Goal: Communication & Community: Answer question/provide support

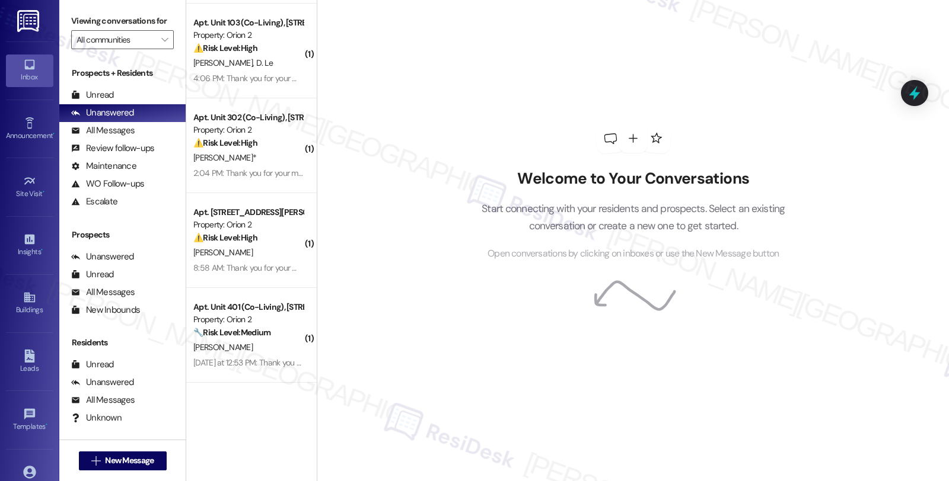
scroll to position [1389, 0]
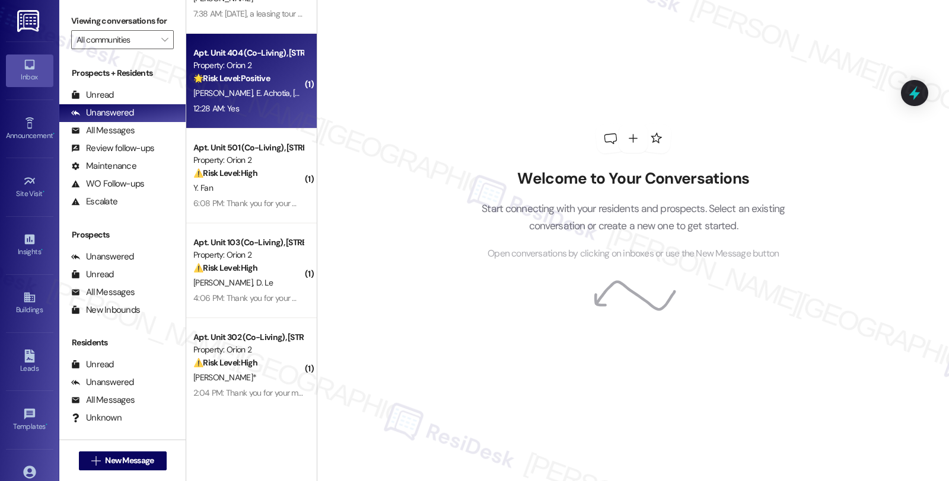
click at [259, 101] on div "12:28 AM: Yes 12:28 AM: Yes" at bounding box center [248, 108] width 112 height 15
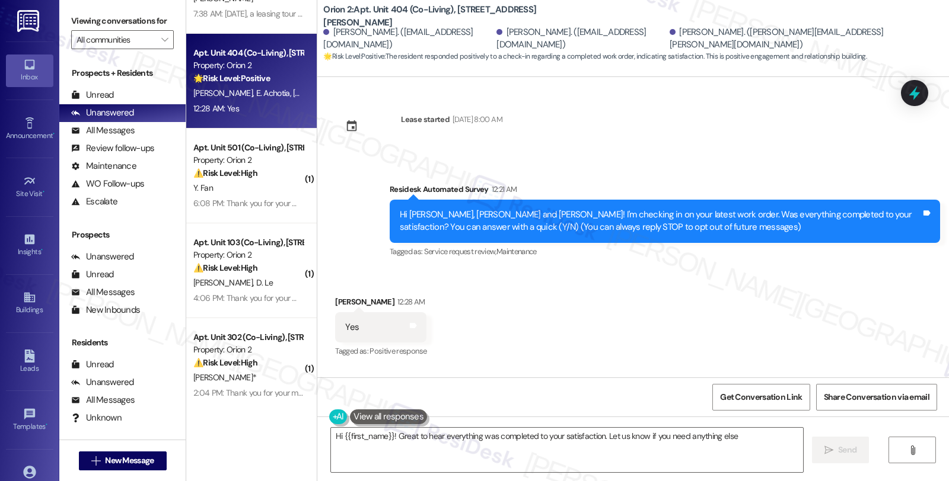
scroll to position [101, 0]
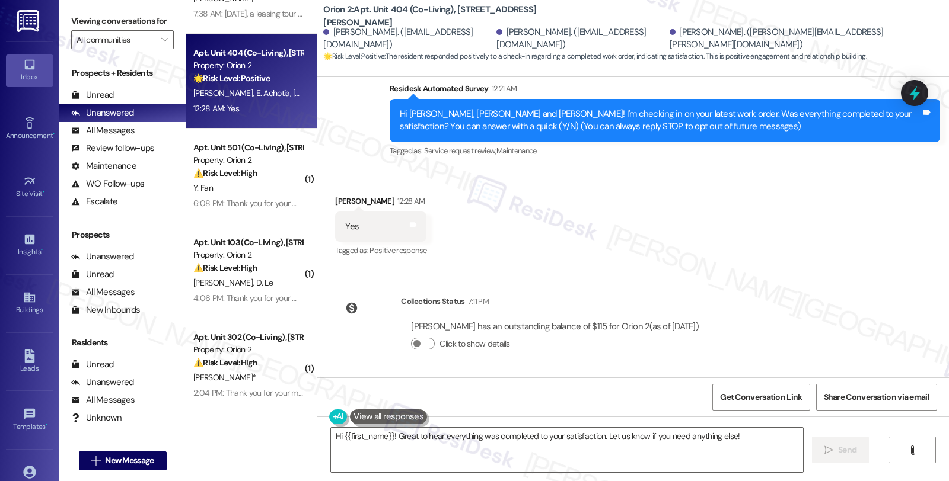
click at [336, 202] on div "[PERSON_NAME] 12:28 AM" at bounding box center [380, 203] width 91 height 17
copy div "Elvis"
click at [601, 436] on textarea "Hi {{first_name}}! Great to hear everything was completed to your satisfaction.…" at bounding box center [567, 450] width 472 height 44
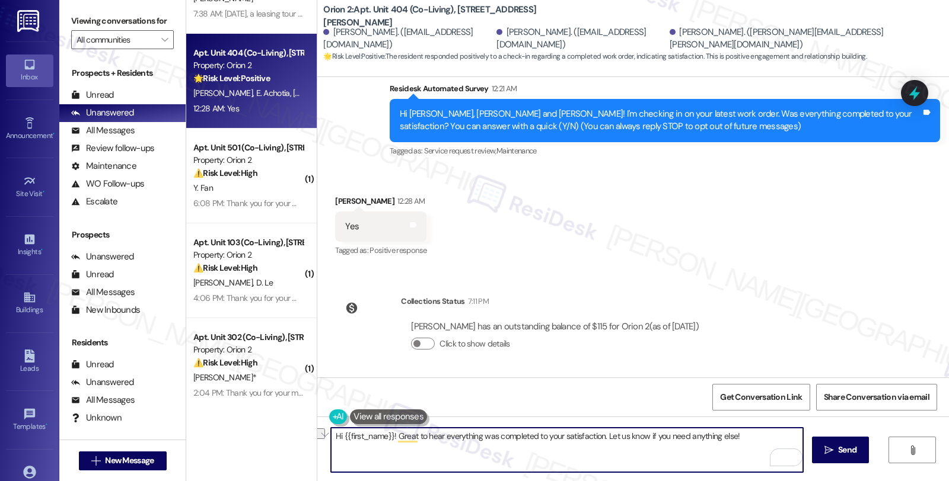
drag, startPoint x: 600, startPoint y: 435, endPoint x: 769, endPoint y: 437, distance: 169.0
click at [769, 437] on textarea "Hi {{first_name}}! Great to hear everything was completed to your satisfaction.…" at bounding box center [567, 450] width 472 height 44
paste textarea "We strive to make your experience here as smooth as possible, and your positive…"
type textarea "Hi {{first_name}}! Great to hear everything was completed to your satisfaction.…"
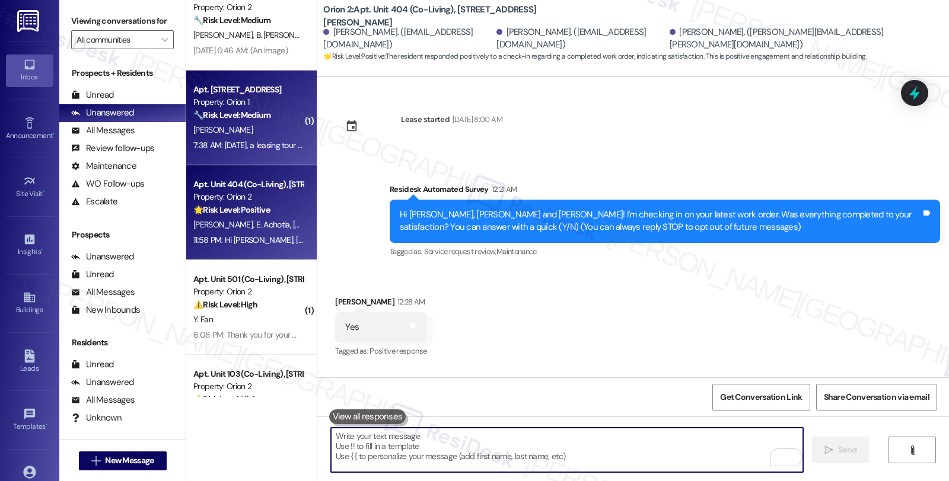
scroll to position [1192, 0]
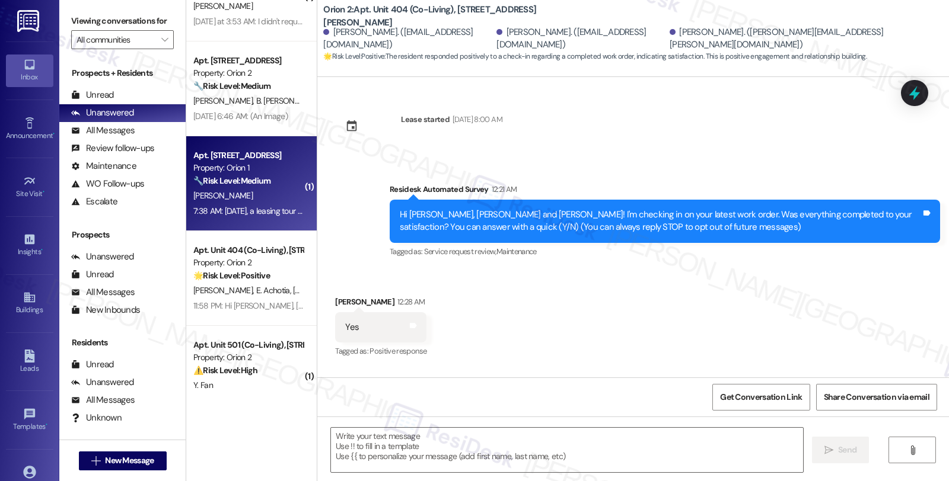
type textarea "Fetching suggested responses. Please feel free to read through the conversation…"
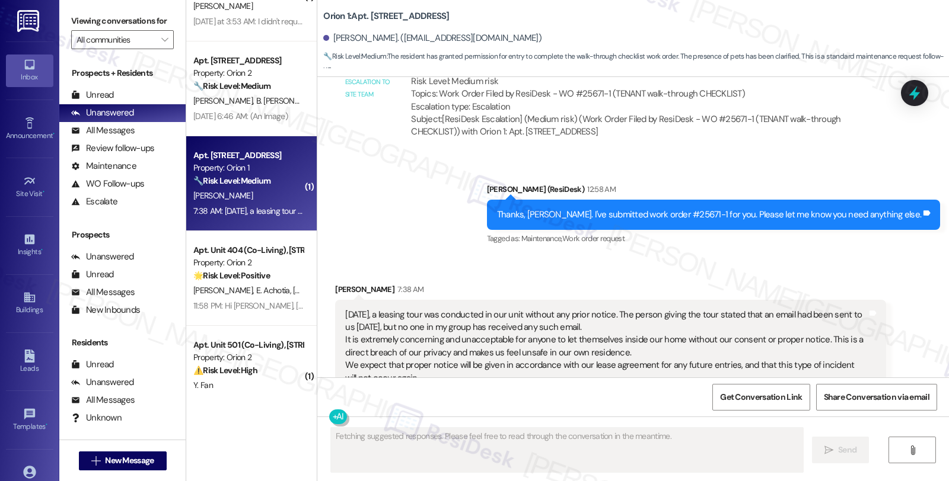
scroll to position [3253, 0]
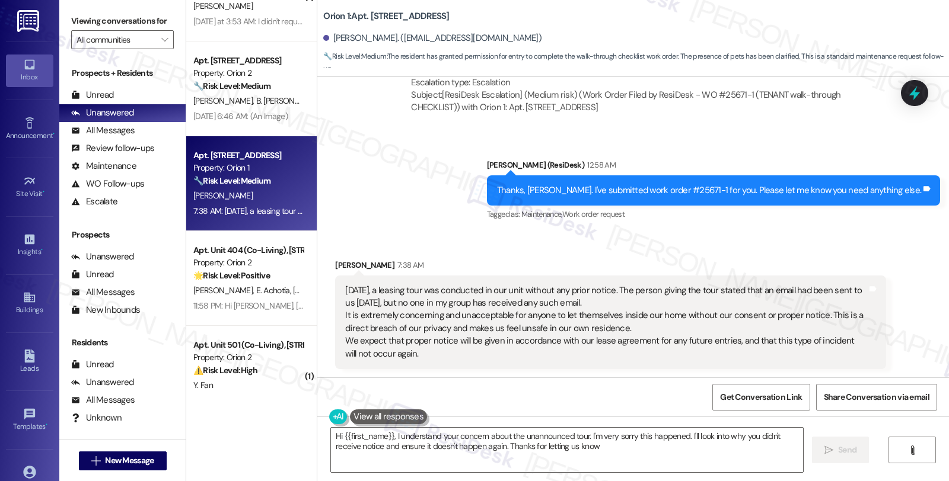
type textarea "Hi {{first_name}}, I understand your concern about the unannounced tour. I'm ve…"
click at [388, 303] on div "[DATE], a leasing tour was conducted in our unit without any prior notice. The …" at bounding box center [605, 323] width 521 height 76
drag, startPoint x: 344, startPoint y: 316, endPoint x: 531, endPoint y: 316, distance: 187.4
click at [531, 316] on div "[DATE], a leasing tour was conducted in our unit without any prior notice. The …" at bounding box center [605, 323] width 521 height 76
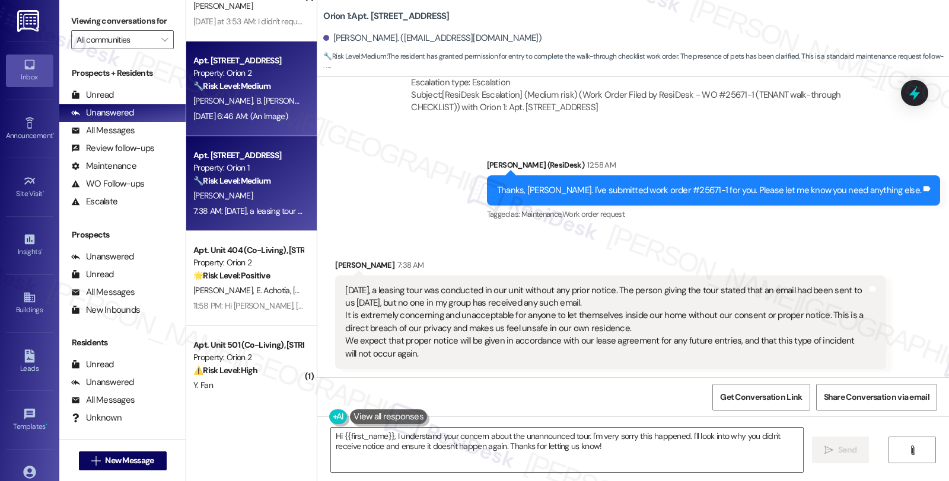
click at [256, 106] on span "B. [PERSON_NAME]" at bounding box center [291, 100] width 70 height 11
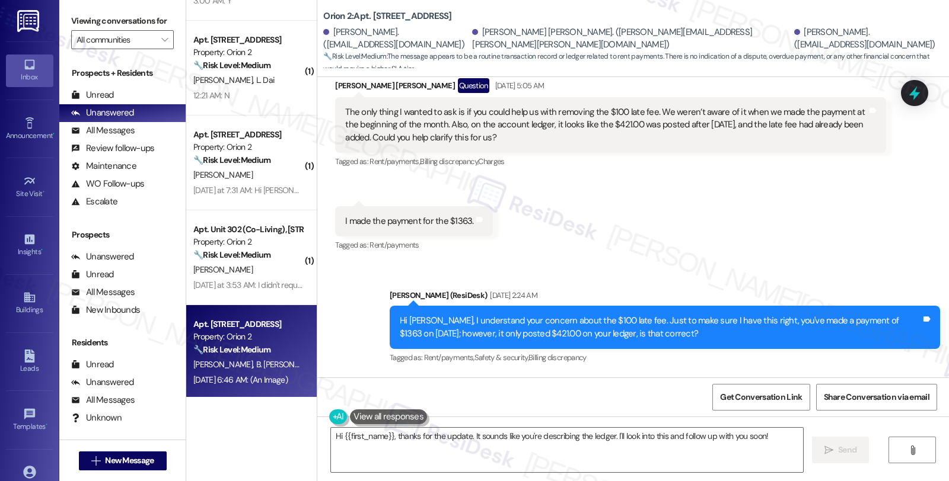
scroll to position [610, 0]
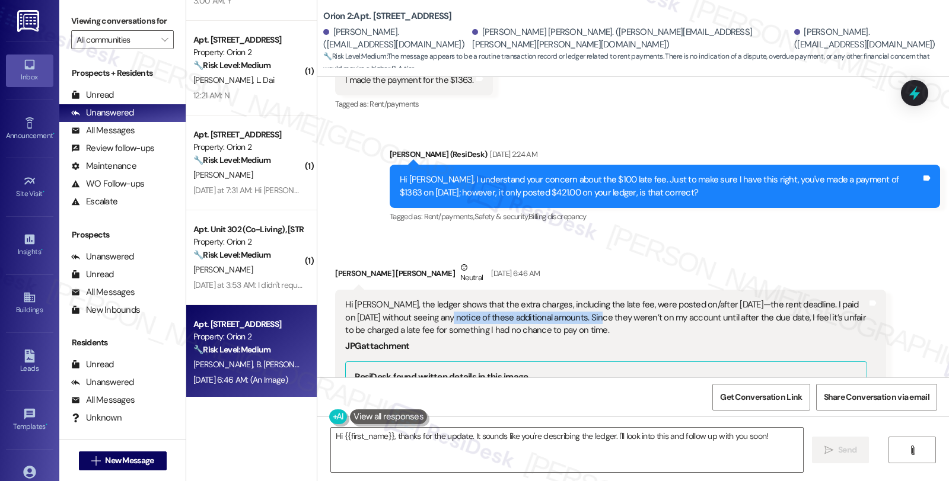
drag, startPoint x: 418, startPoint y: 317, endPoint x: 560, endPoint y: 319, distance: 142.3
click at [560, 319] on div "Hi [PERSON_NAME], the ledger shows that the extra charges, including the late f…" at bounding box center [605, 318] width 521 height 38
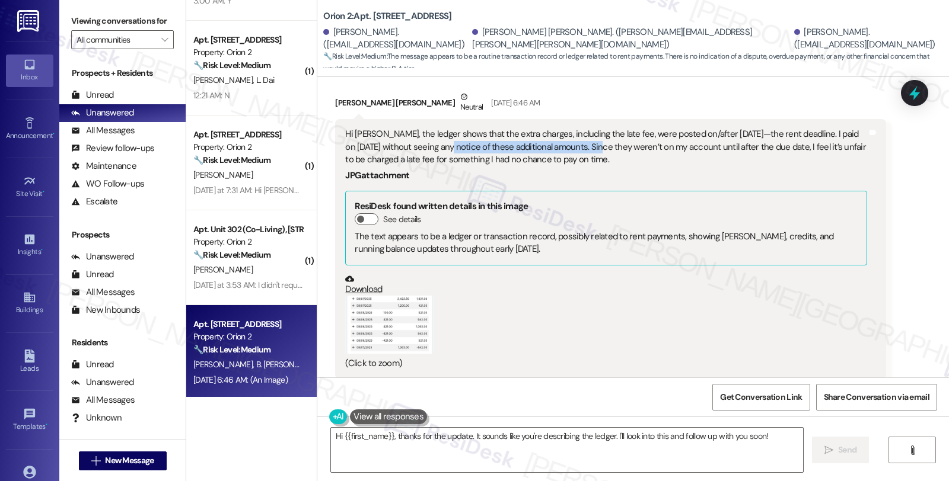
scroll to position [808, 0]
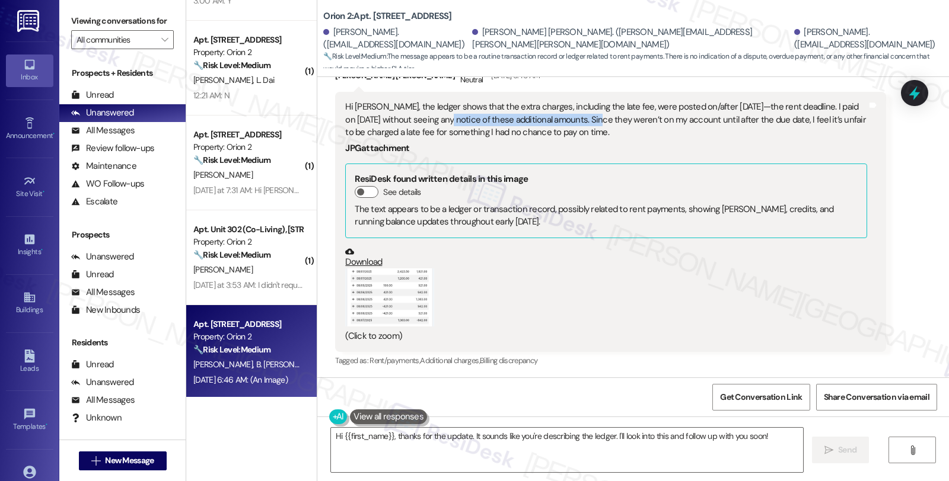
click at [356, 299] on button "Zoom image" at bounding box center [389, 298] width 89 height 58
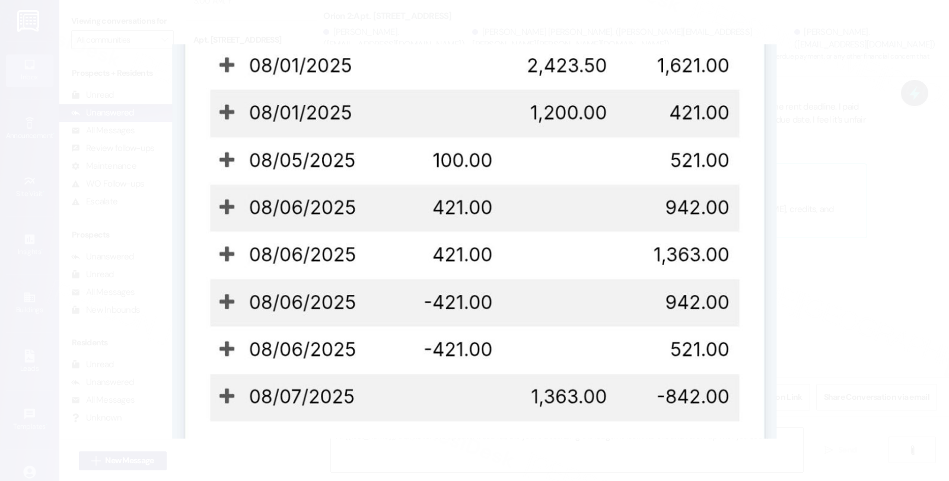
click at [876, 245] on button "Unzoom image" at bounding box center [474, 240] width 949 height 481
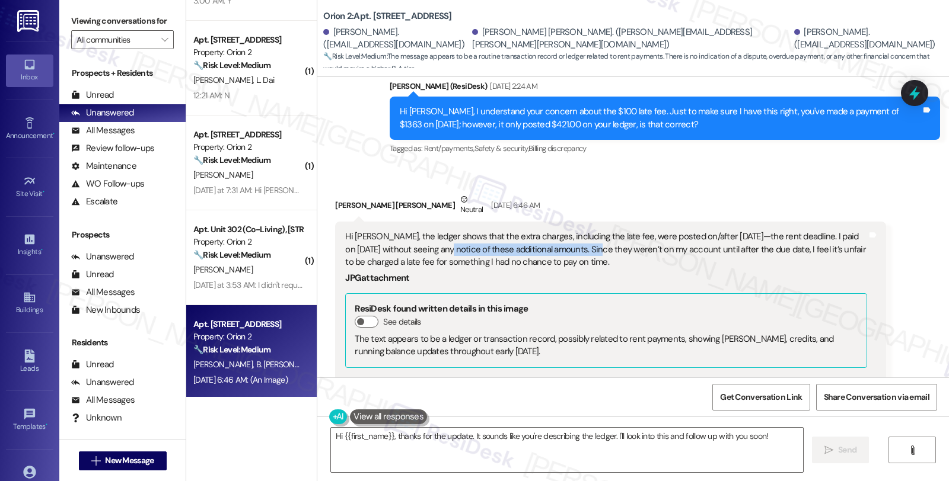
scroll to position [676, 0]
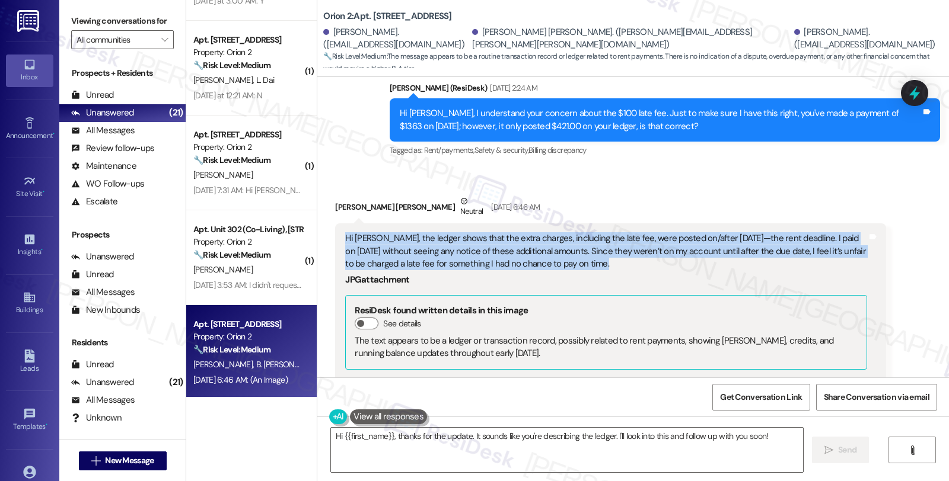
drag, startPoint x: 625, startPoint y: 269, endPoint x: 322, endPoint y: 241, distance: 304.3
click at [326, 241] on div "Received via SMS [PERSON_NAME] [PERSON_NAME] Neutral [DATE] 6:46 AM Hi [PERSON_…" at bounding box center [610, 348] width 568 height 324
copy div "Hi [PERSON_NAME], the ledger shows that the extra charges, including the late f…"
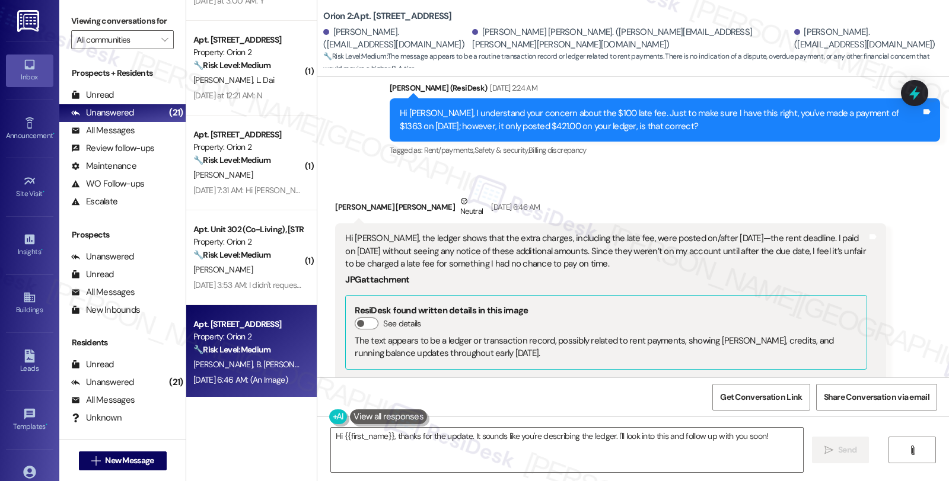
click at [338, 205] on div "[PERSON_NAME] [PERSON_NAME] Neutral [DATE] 6:46 AM" at bounding box center [610, 209] width 550 height 29
copy div "[PERSON_NAME]"
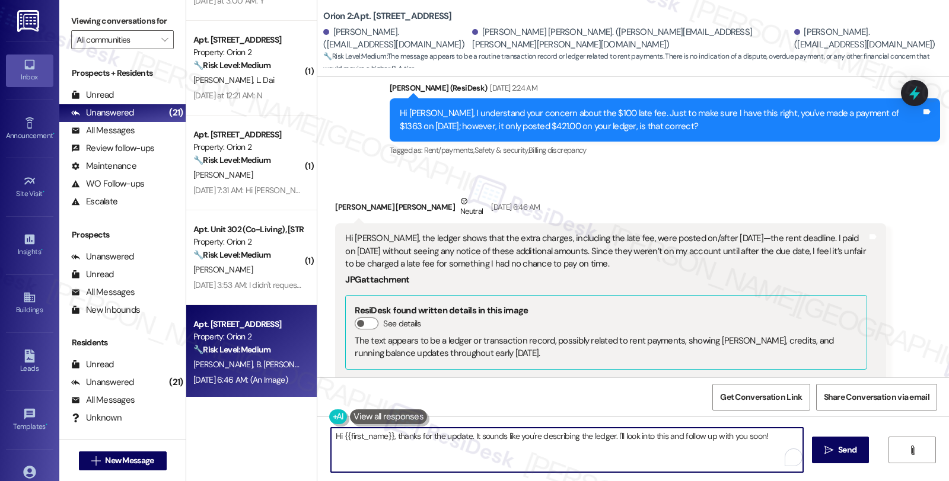
drag, startPoint x: 336, startPoint y: 436, endPoint x: 385, endPoint y: 445, distance: 50.0
click at [385, 445] on textarea "Hi {{first_name}}, thanks for the update. It sounds like you're describing the …" at bounding box center [567, 450] width 472 height 44
paste textarea "[PERSON_NAME]"
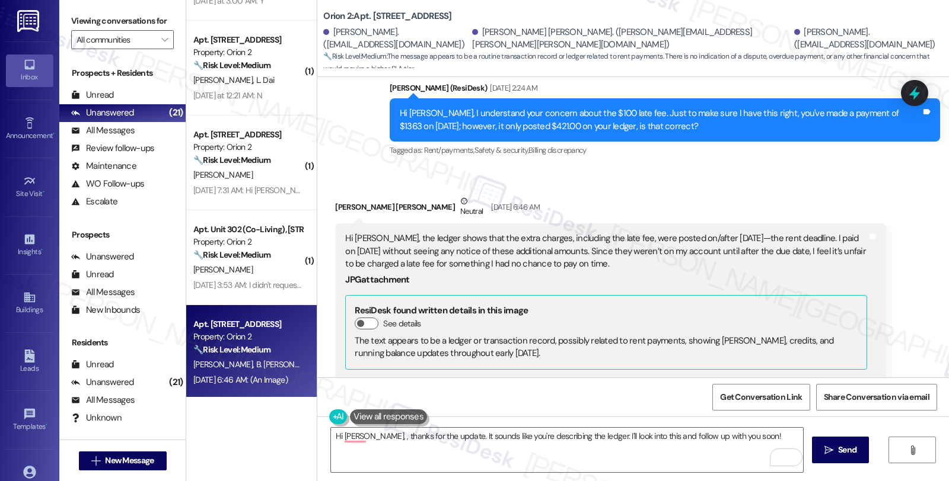
click at [886, 184] on div "Received via SMS [PERSON_NAME] [PERSON_NAME] Neutral [DATE] 6:46 AM Hi [PERSON_…" at bounding box center [632, 339] width 631 height 342
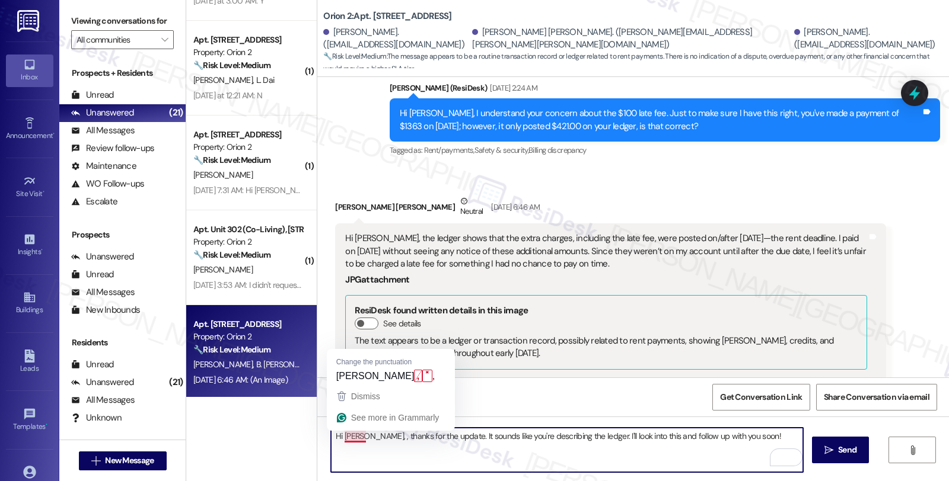
click at [356, 441] on textarea "Hi [PERSON_NAME], , thanks for the update. It sounds like you're describing the…" at bounding box center [567, 450] width 472 height 44
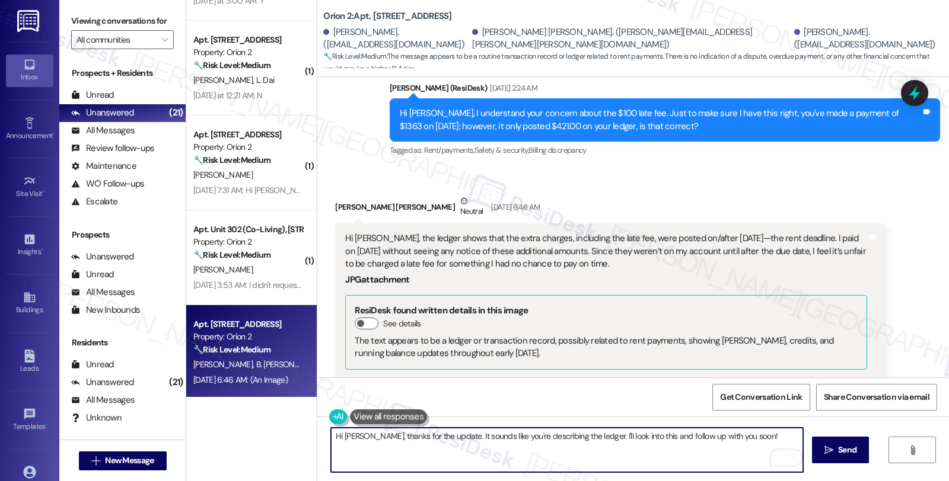
click at [429, 439] on textarea "Hi [PERSON_NAME], thanks for the update. It sounds like you're describing the l…" at bounding box center [567, 450] width 472 height 44
click at [435, 439] on textarea "Hi [PERSON_NAME], thanks for the update and . It sounds like you're describing …" at bounding box center [567, 450] width 472 height 44
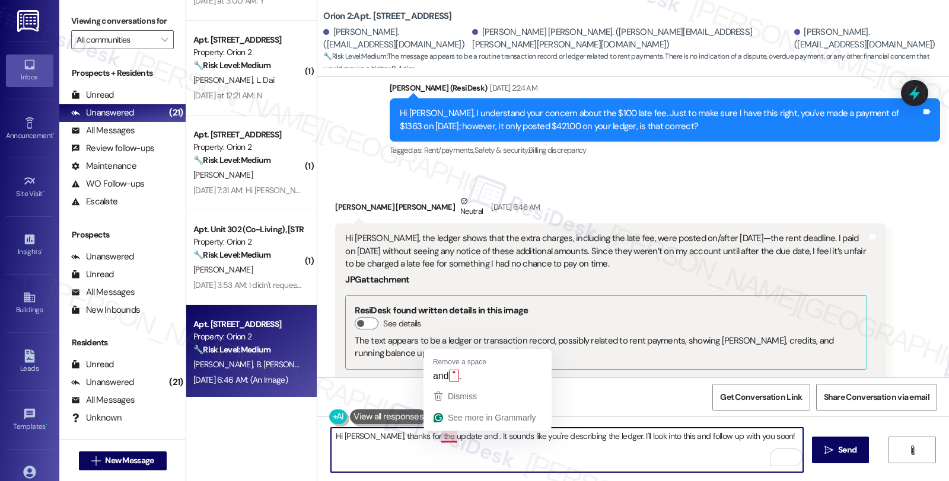
click at [435, 439] on textarea "Hi [PERSON_NAME], thanks for the update and . It sounds like you're describing …" at bounding box center [567, 450] width 472 height 44
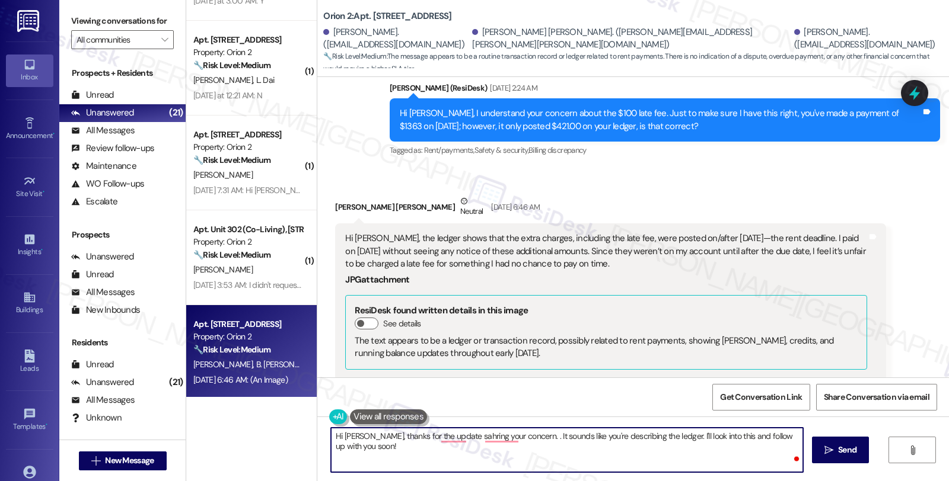
paste textarea "I totally understand how frustrating that must feel."
drag, startPoint x: 382, startPoint y: 436, endPoint x: 430, endPoint y: 436, distance: 48.0
click at [430, 436] on textarea "Hi [PERSON_NAME], thanks for the update, sharing your concern. I totally unders…" at bounding box center [567, 450] width 472 height 44
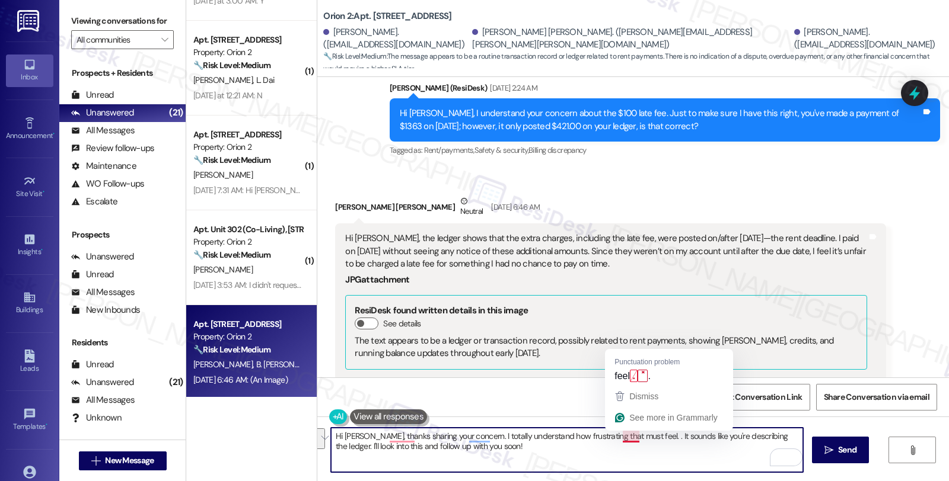
drag, startPoint x: 629, startPoint y: 438, endPoint x: 635, endPoint y: 454, distance: 17.1
click at [635, 454] on textarea "Hi [PERSON_NAME], thanks sharing your concern. I totally understand how frustra…" at bounding box center [567, 450] width 472 height 44
paste textarea "A late fee of $100 is imposed on the 5th day of each month that rent is due and…"
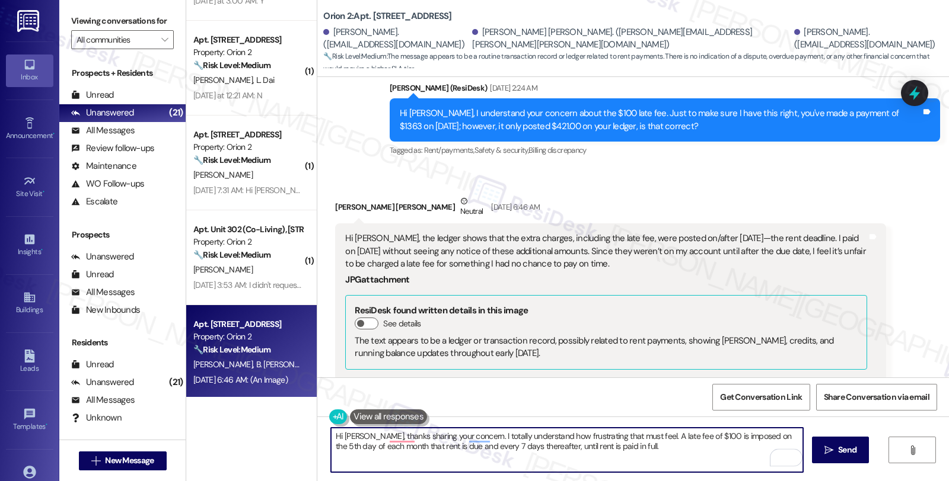
click at [631, 435] on textarea "Hi [PERSON_NAME], thanks sharing your concern. I totally understand how frustra…" at bounding box center [567, 450] width 472 height 44
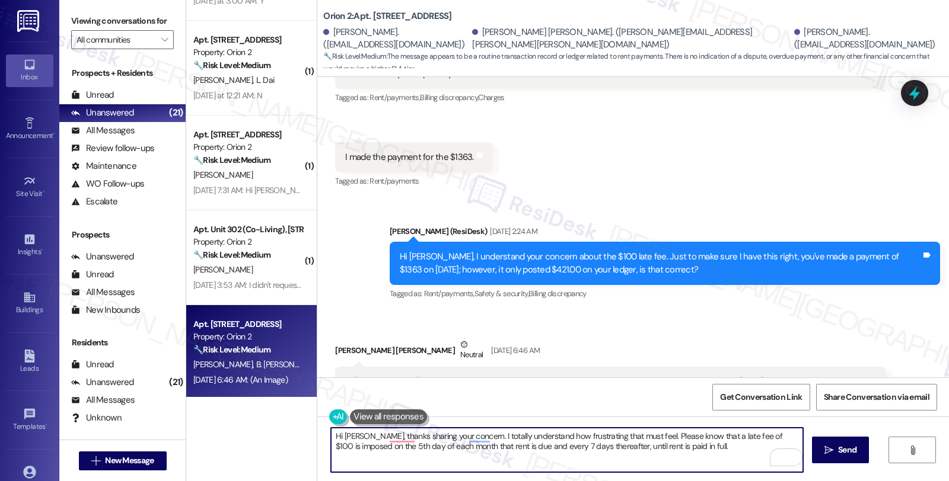
scroll to position [544, 0]
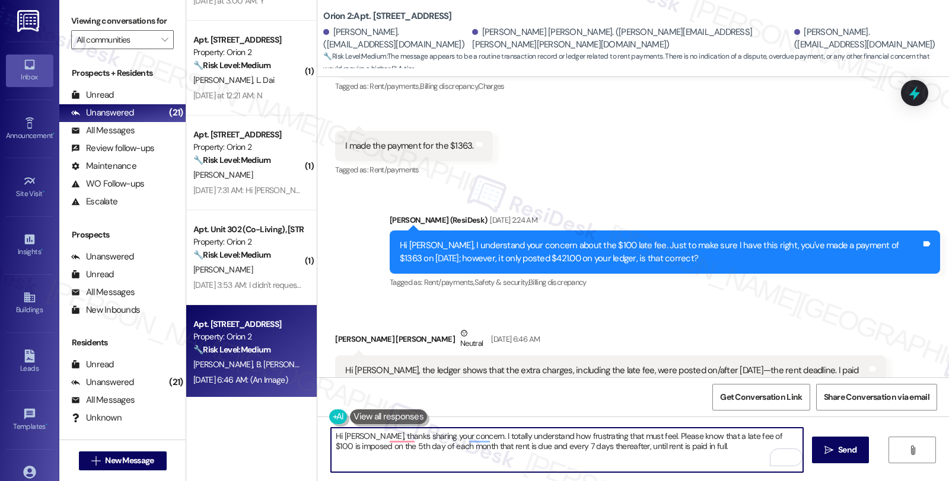
click at [685, 449] on textarea "Hi [PERSON_NAME], thanks sharing your concern. I totally understand how frustra…" at bounding box center [567, 450] width 472 height 44
click at [731, 457] on textarea "Hi [PERSON_NAME], thanks for sharing your concern. I totally understand how fru…" at bounding box center [567, 450] width 472 height 44
click at [710, 442] on textarea "Hi [PERSON_NAME], thanks for sharing your concern. I totally understand how fru…" at bounding box center [567, 450] width 472 height 44
click at [722, 451] on textarea "Hi [PERSON_NAME], thanks for sharing your concern. I totally understand how fru…" at bounding box center [567, 450] width 472 height 44
drag, startPoint x: 570, startPoint y: 433, endPoint x: 189, endPoint y: 419, distance: 381.5
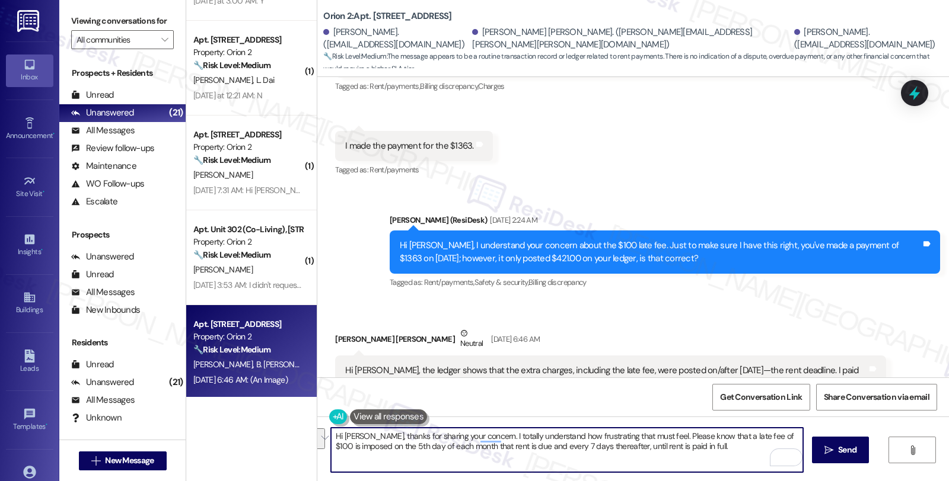
click at [189, 419] on div "( 3 ) Apt. [STREET_ADDRESS][PERSON_NAME] Property: Orion 2 🔧 Risk Level: Medium…" at bounding box center [567, 240] width 763 height 481
click at [585, 460] on textarea "Hi [PERSON_NAME], thanks for sharing your concern. I totally understand how fru…" at bounding box center [567, 450] width 472 height 44
drag, startPoint x: 381, startPoint y: 436, endPoint x: 749, endPoint y: 455, distance: 368.7
click at [749, 455] on textarea "Hi [PERSON_NAME], thanks for sharing your concern. I totally understand how fru…" at bounding box center [567, 450] width 472 height 44
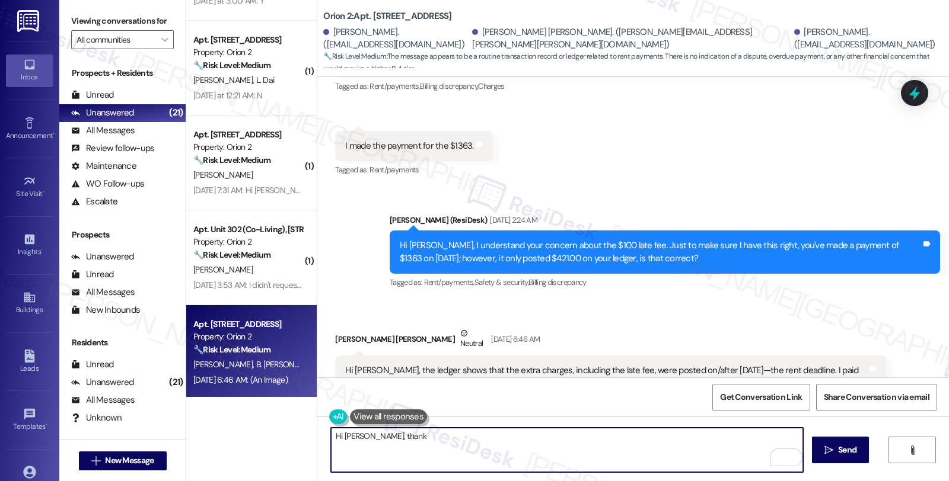
paste textarea "you for sharing your concern. I completely understand how frustrating that must…"
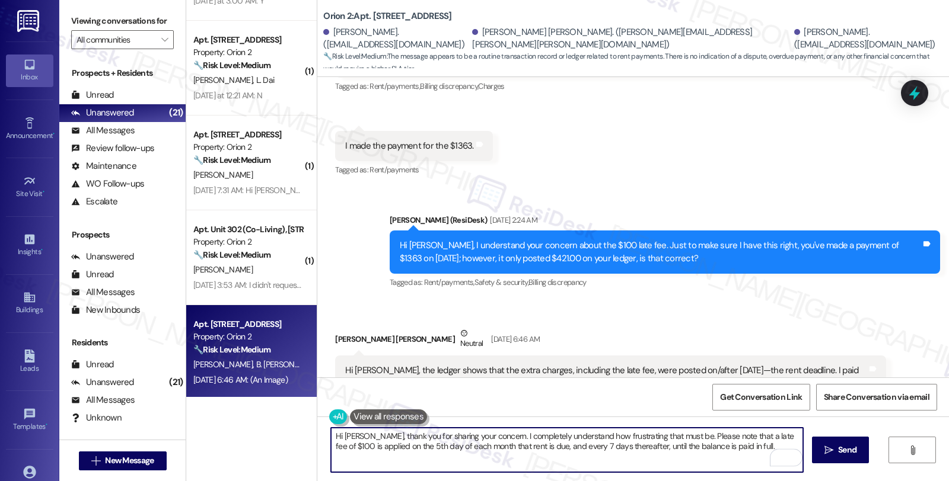
click at [730, 446] on textarea "Hi [PERSON_NAME], thank you for sharing your concern. I completely understand h…" at bounding box center [567, 450] width 472 height 44
paste textarea "When setting up your payment method in the Orion Portal, you can schedule autom…"
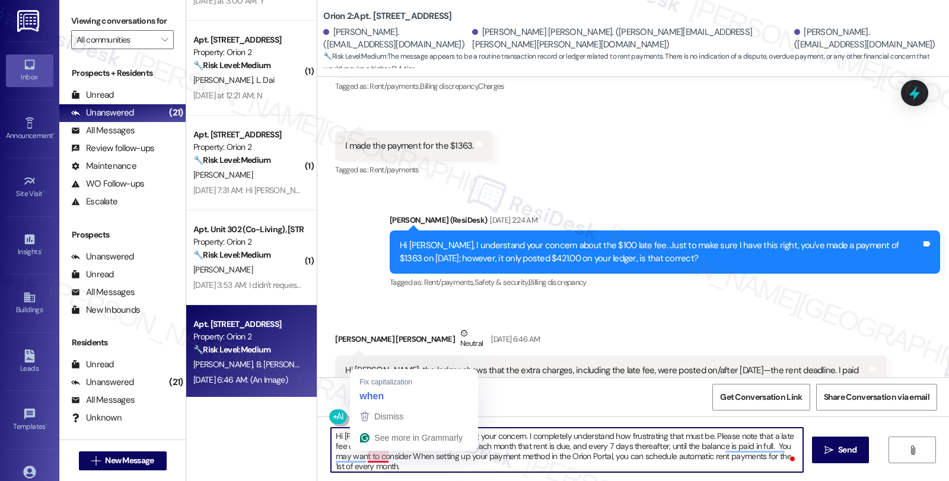
click at [362, 457] on textarea "Hi [PERSON_NAME], thank you for sharing your concern. I completely understand h…" at bounding box center [567, 450] width 472 height 44
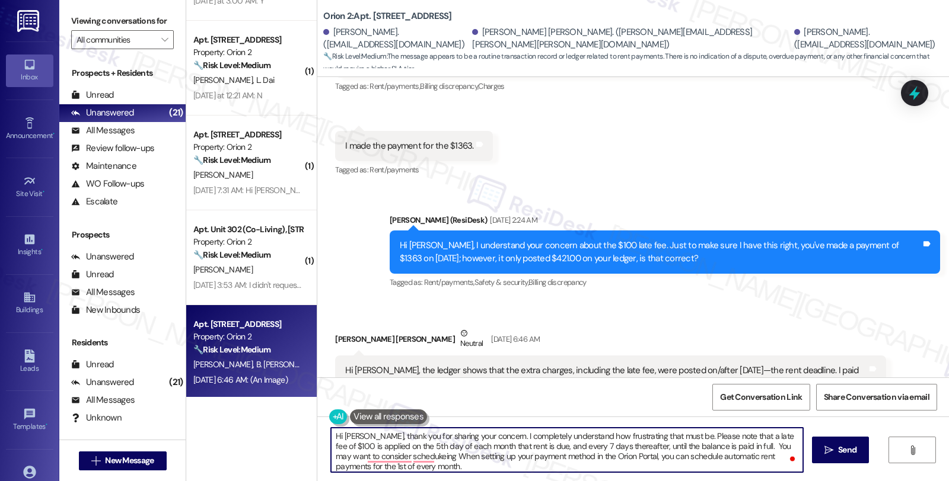
click at [623, 457] on textarea "Hi [PERSON_NAME], thank you for sharing your concern. I completely understand h…" at bounding box center [567, 450] width 472 height 44
click at [603, 463] on textarea "Hi [PERSON_NAME], thank you for sharing your concern. I completely understand h…" at bounding box center [567, 450] width 472 height 44
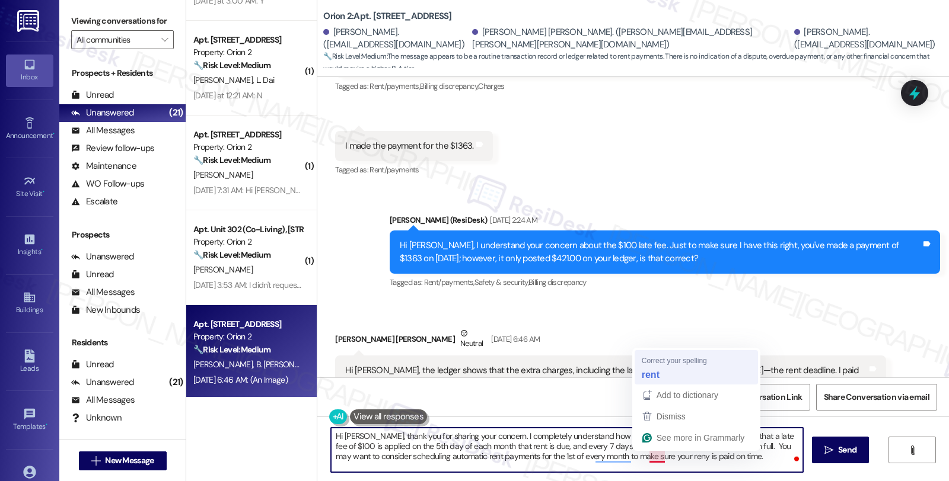
type textarea "Hi [PERSON_NAME], thank you for sharing your concern. I completely understand h…"
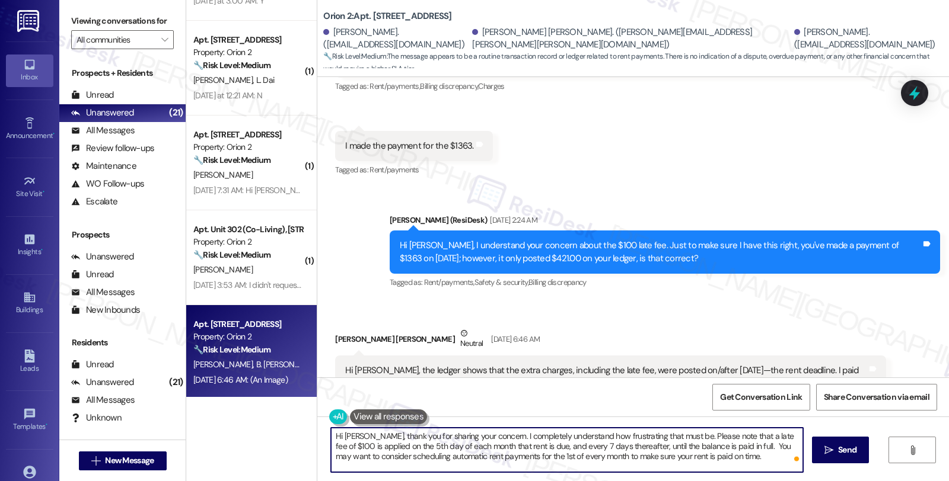
click at [729, 457] on textarea "Hi [PERSON_NAME], thank you for sharing your concern. I completely understand h…" at bounding box center [567, 450] width 472 height 44
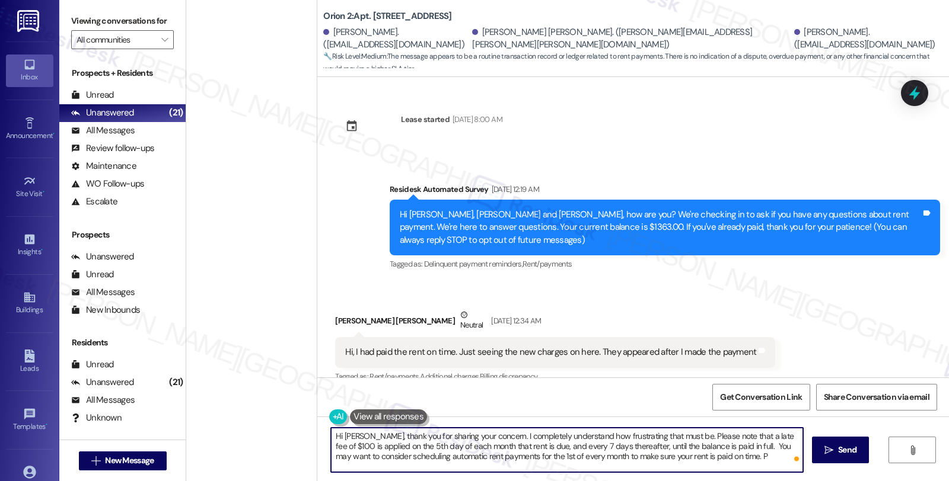
scroll to position [544, 0]
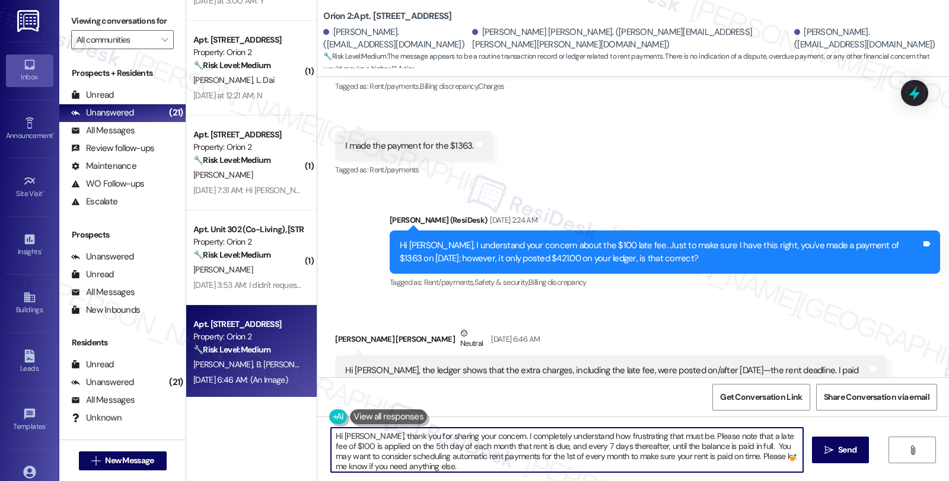
type textarea "Hi Andy, thank you for sharing your concern. I completely understand how frustr…"
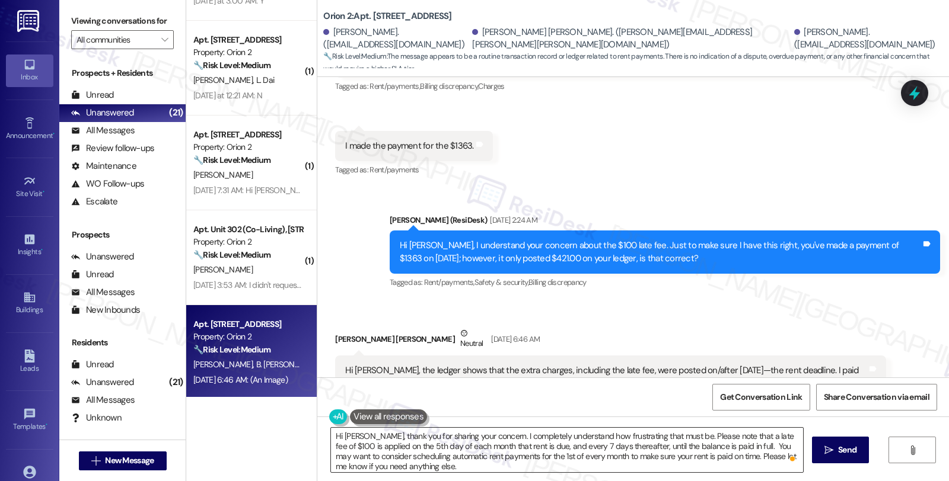
click at [732, 451] on textarea "Hi Andy, thank you for sharing your concern. I completely understand how frustr…" at bounding box center [567, 450] width 472 height 44
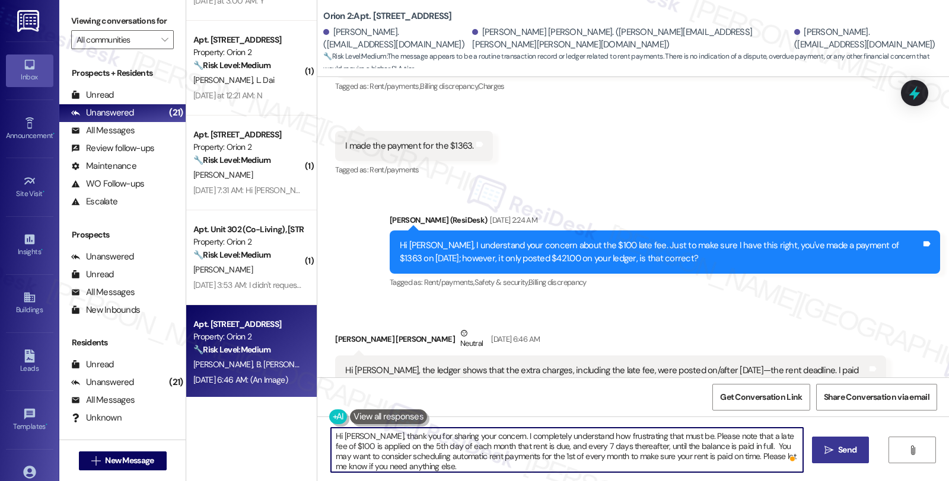
click at [860, 452] on button " Send" at bounding box center [841, 450] width 58 height 27
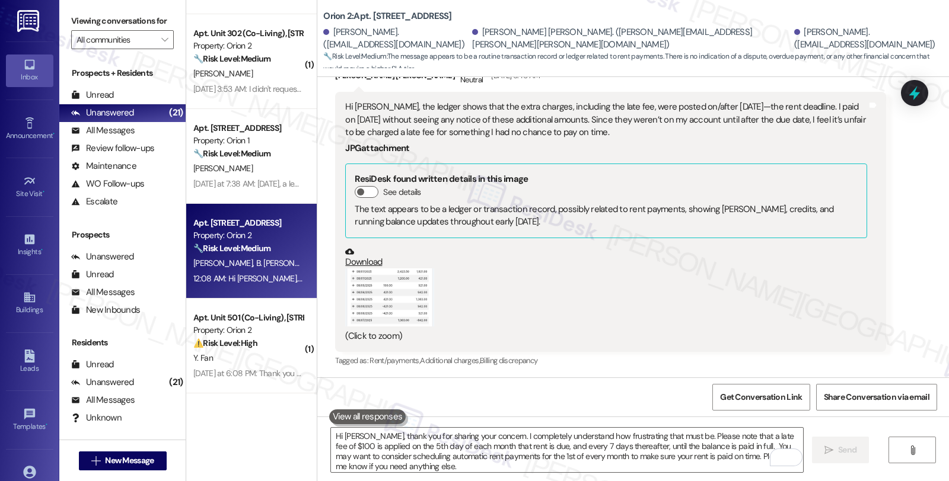
scroll to position [1125, 0]
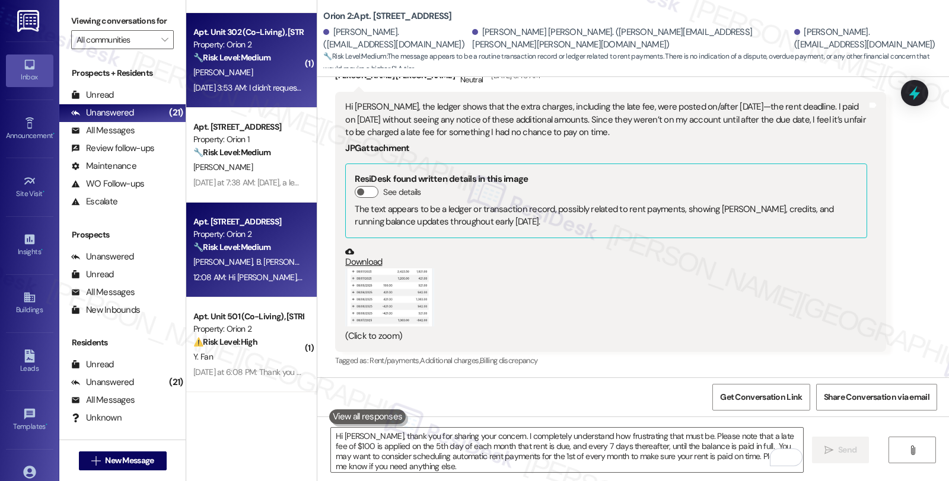
click at [254, 78] on div "[PERSON_NAME]" at bounding box center [248, 72] width 112 height 15
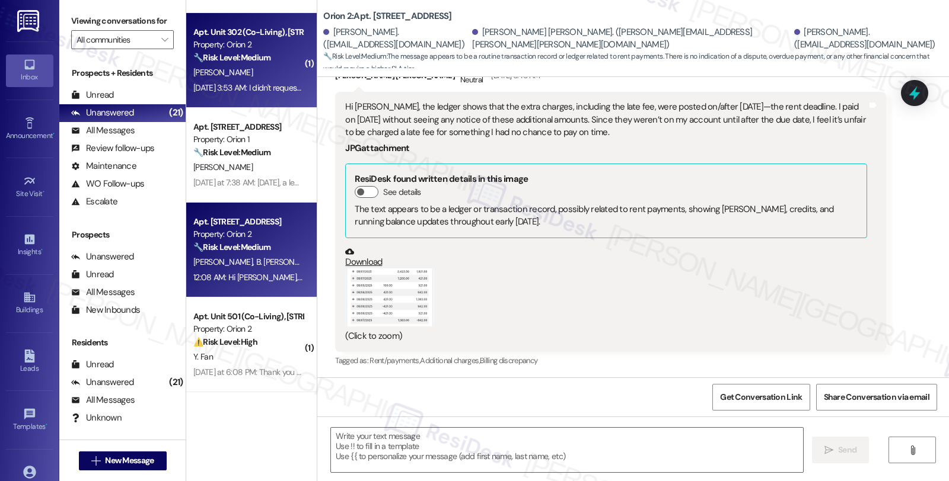
type textarea "Fetching suggested responses. Please feel free to read through the conversation…"
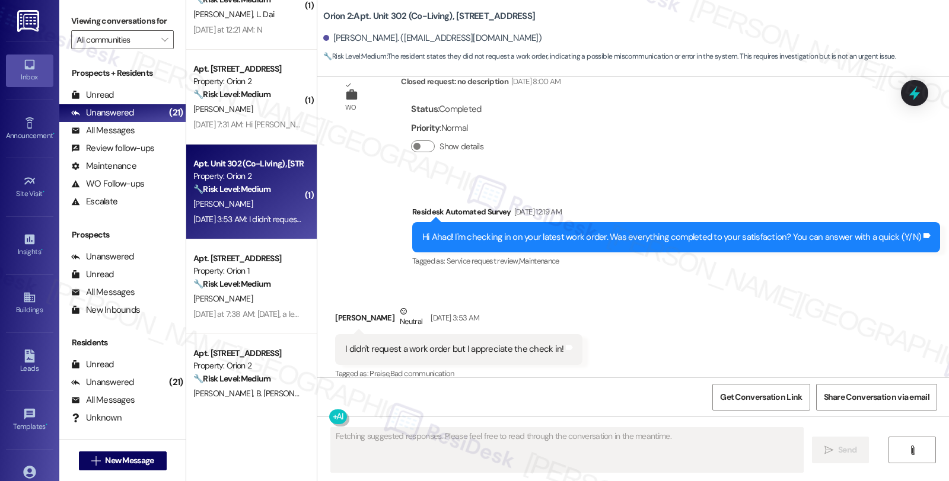
scroll to position [965, 0]
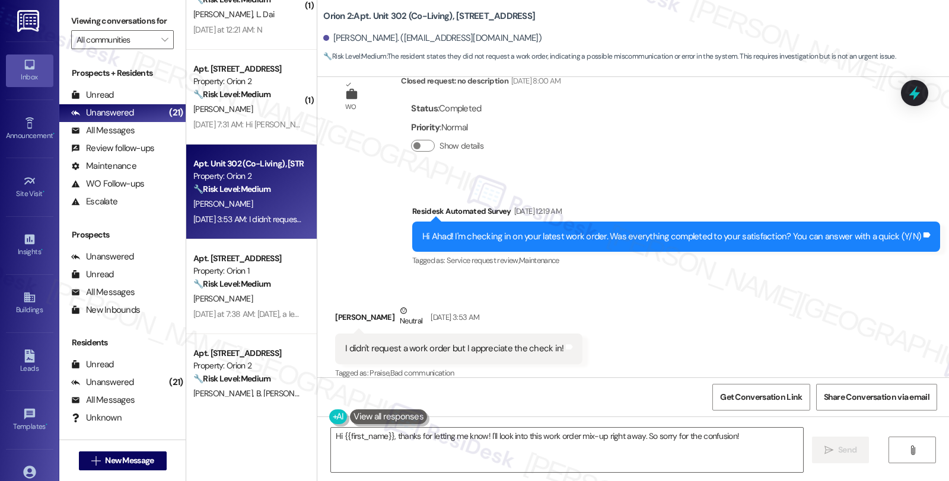
click at [386, 18] on b "Orion 2: Apt. Unit 302 (Co-Living), 1073 Exposition Blvd" at bounding box center [429, 16] width 212 height 12
copy b "302"
drag, startPoint x: 323, startPoint y: 37, endPoint x: 369, endPoint y: 38, distance: 45.7
click at [369, 38] on div "Ahad Zuberi. (ahadzuberi18@gmail.com)" at bounding box center [432, 38] width 218 height 12
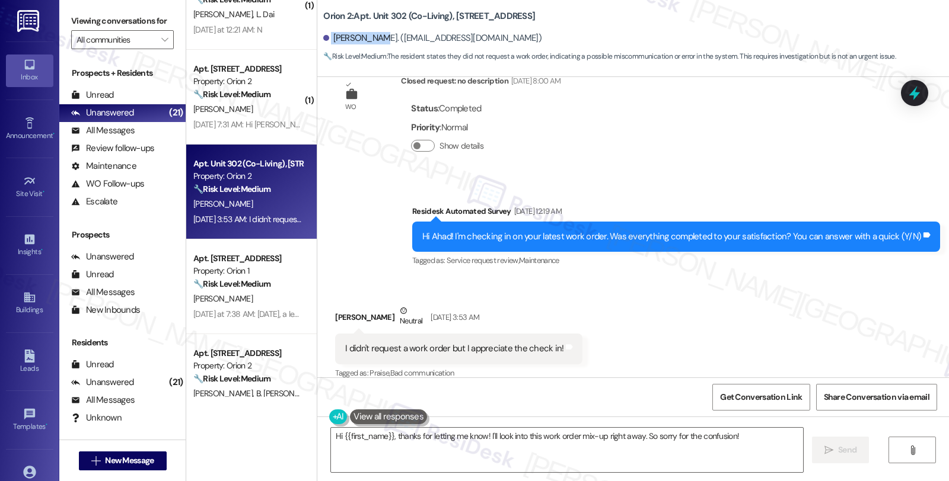
copy div "Ahad Zuberi"
click at [479, 436] on textarea "Hi {{first_name}}, thanks for letting me know! I'll look into this work order m…" at bounding box center [567, 450] width 472 height 44
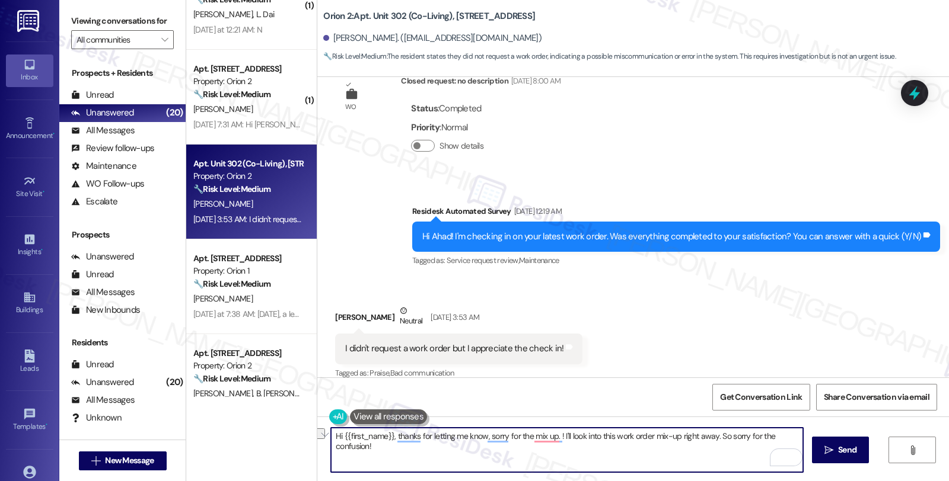
drag, startPoint x: 501, startPoint y: 436, endPoint x: 717, endPoint y: 441, distance: 216.5
click at [717, 441] on textarea "Hi {{first_name}}, thanks for letting me know, sorry for the mix up. ! I'll loo…" at bounding box center [567, 450] width 472 height 44
click at [586, 427] on div "Hi {{first_name}}, thanks for letting me know, so sorry for the confusion!  Se…" at bounding box center [632, 461] width 631 height 89
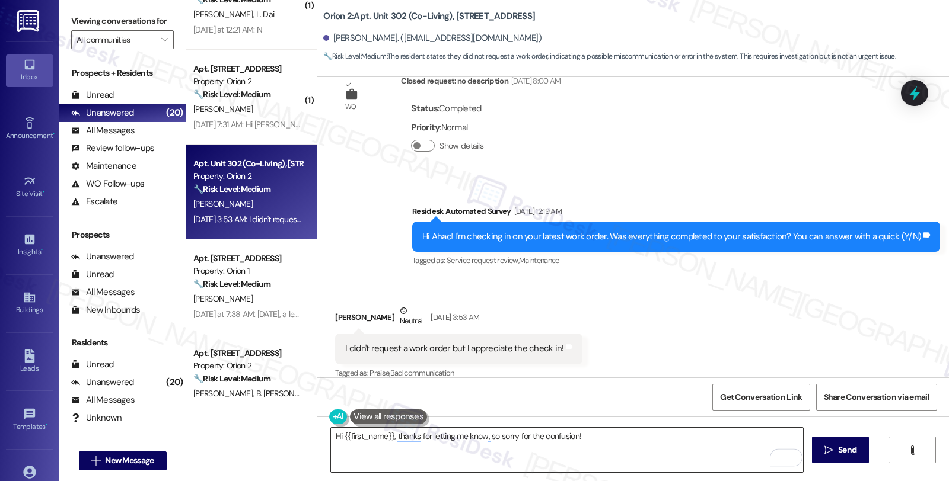
click at [587, 435] on textarea "Hi {{first_name}}, thanks for letting me know, so sorry for the confusion!" at bounding box center [567, 450] width 472 height 44
drag, startPoint x: 464, startPoint y: 447, endPoint x: 508, endPoint y: 445, distance: 43.3
click at [464, 447] on textarea "Hi {{first_name}}, thanks for letting me know, so sorry for the confusion." at bounding box center [567, 450] width 472 height 44
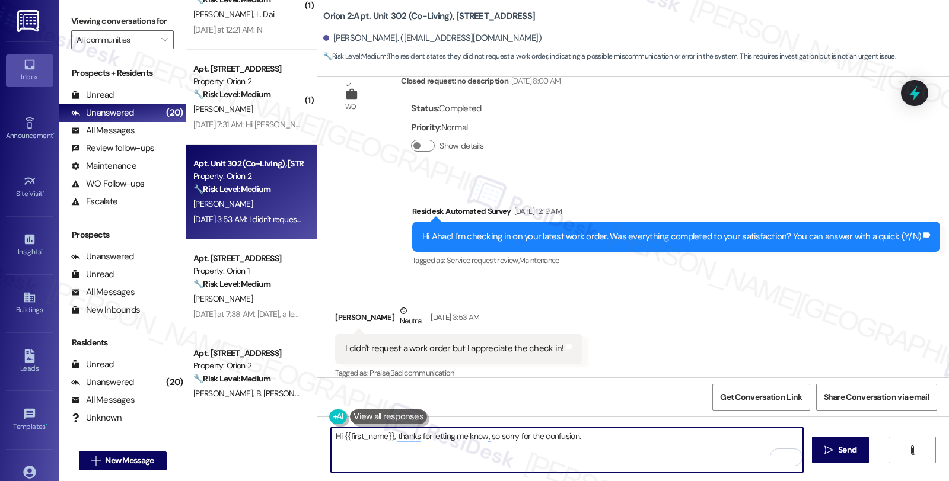
click at [631, 442] on textarea "Hi {{first_name}}, thanks for letting me know, so sorry for the confusion." at bounding box center [567, 450] width 472 height 44
paste textarea "Should you have other concerns, please feel free to reach out. Have a great day!"
click at [377, 448] on textarea "Hi {{first_name}}, thanks for letting me know, so sorry for the confusion. Shou…" at bounding box center [567, 450] width 472 height 44
type textarea "Hi {{first_name}}, thanks for letting me know, so sorry for the confusion. Shou…"
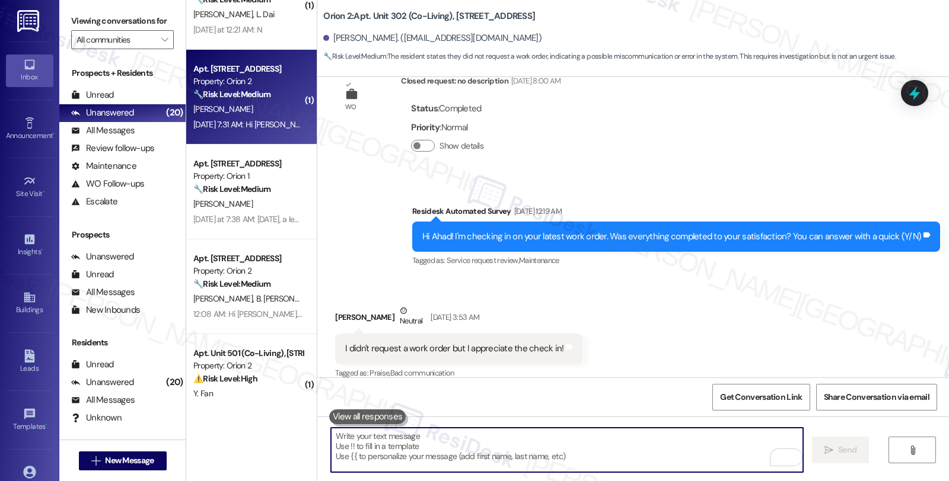
click at [268, 120] on div "Aug 14, 2025 at 7:31 AM: Hi Sarah! This is Cole Kenyon. I am moving in to 2646 …" at bounding box center [623, 124] width 860 height 11
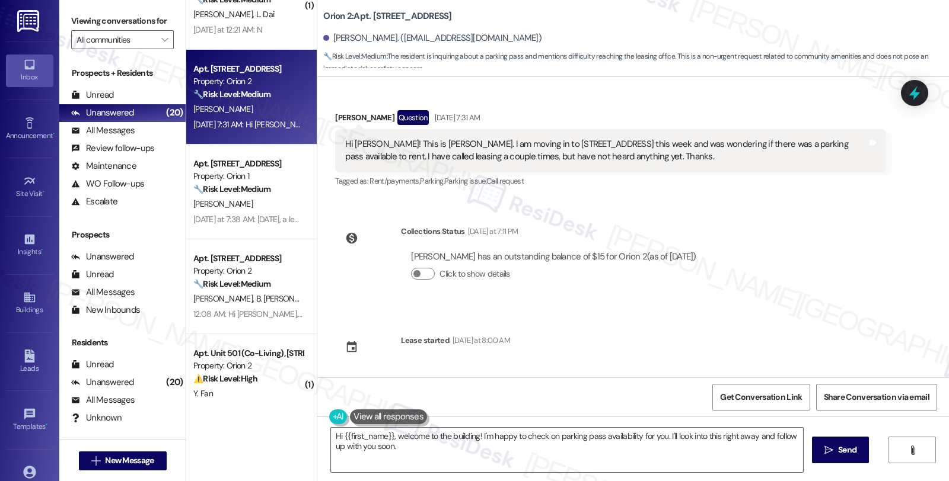
scroll to position [0, 0]
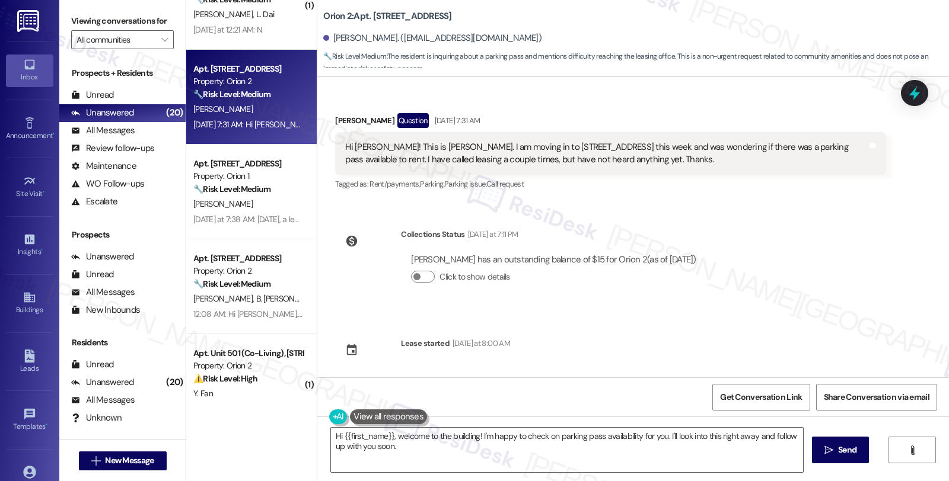
click at [335, 120] on div "Cole Kenyon Question Aug 14, 2025 at 7:31 AM" at bounding box center [610, 122] width 550 height 19
copy div "Cole"
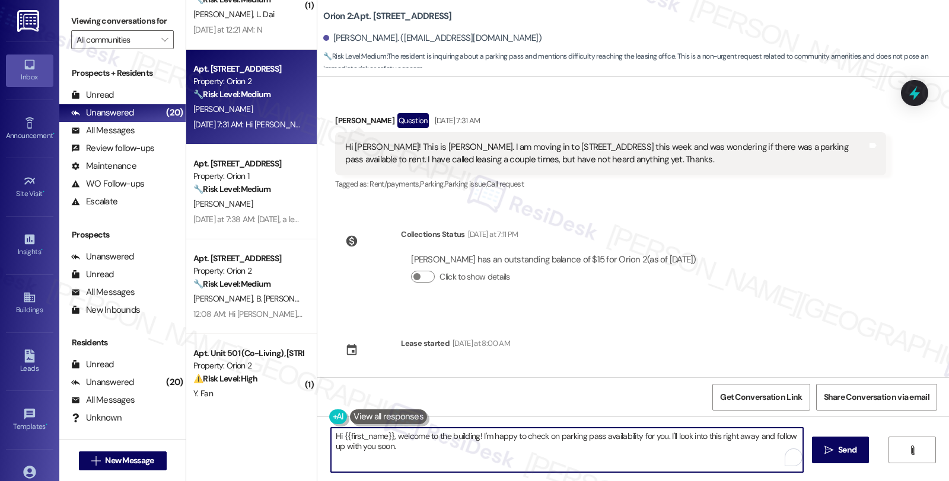
drag, startPoint x: 395, startPoint y: 437, endPoint x: 412, endPoint y: 460, distance: 27.6
click at [412, 460] on textarea "Hi {{first_name}}, welcome to the building! I'm happy to check on parking pass …" at bounding box center [567, 450] width 472 height 44
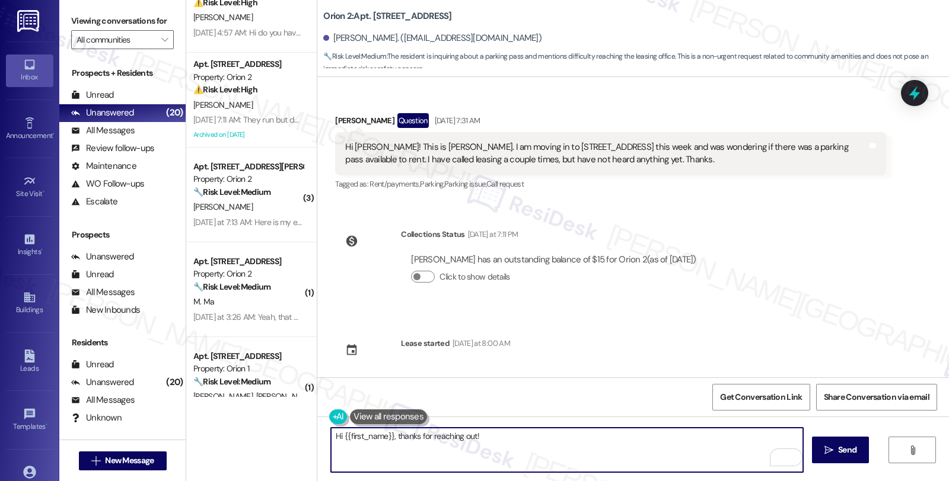
scroll to position [401, 0]
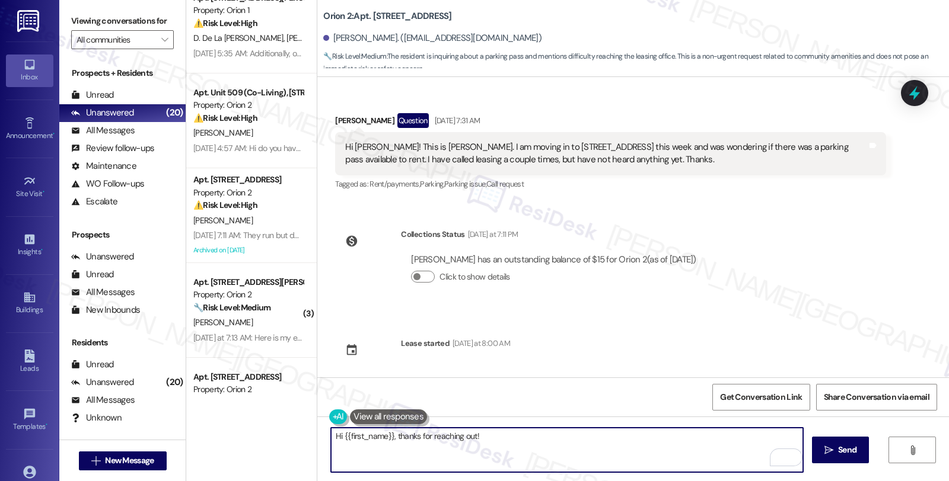
click at [506, 433] on textarea "Hi {{first_name}}, thanks for reaching out!" at bounding box center [567, 450] width 472 height 44
drag, startPoint x: 477, startPoint y: 440, endPoint x: 617, endPoint y: 441, distance: 140.5
click at [617, 441] on textarea "Hi {{first_name}}, thanks for reaching out! I see you're lookinh for" at bounding box center [567, 450] width 472 height 44
click at [647, 451] on textarea "Hi {{first_name}}, thanks for reaching out! I understand you'd like to know if …" at bounding box center [567, 450] width 472 height 44
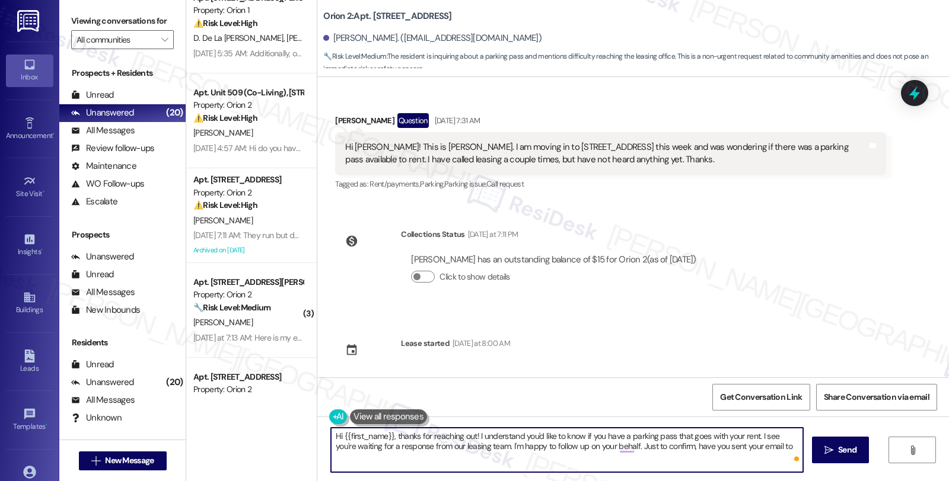
paste textarea "leasing@orionhousing.com"
type textarea "Hi {{first_name}}, thanks for reaching out! I understand you'd like to know if …"
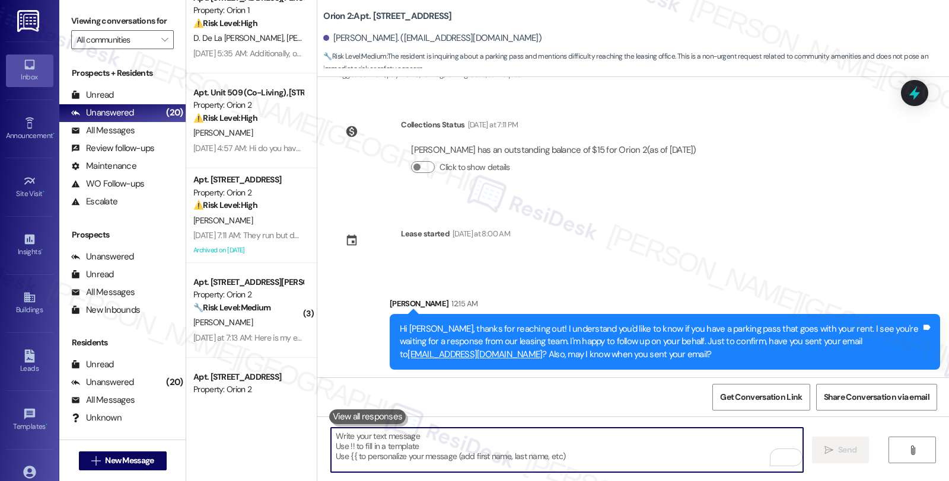
scroll to position [111, 0]
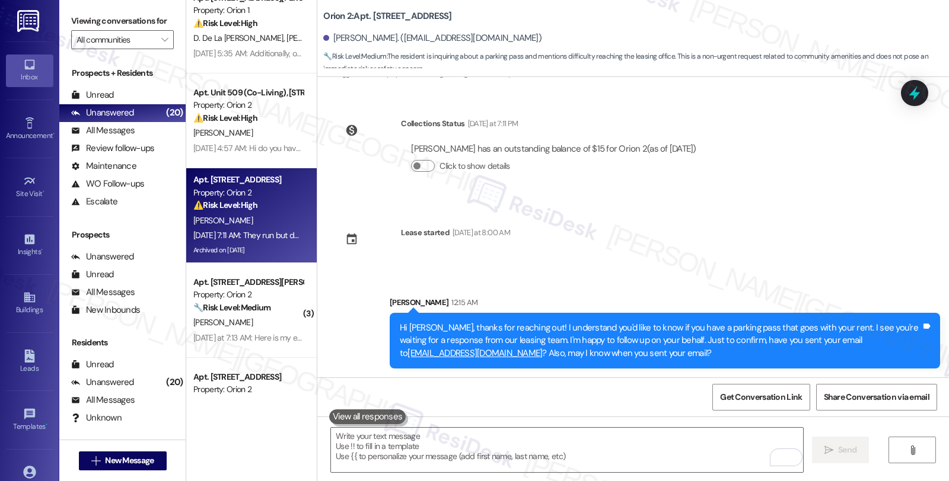
click at [263, 210] on div "⚠️ Risk Level: High The resident reports that none of the dryers are working, i…" at bounding box center [248, 205] width 110 height 12
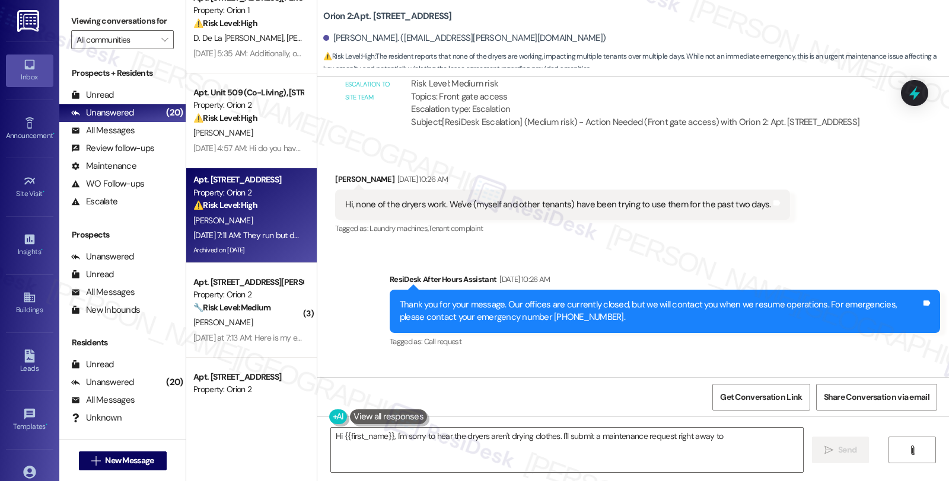
scroll to position [5491, 0]
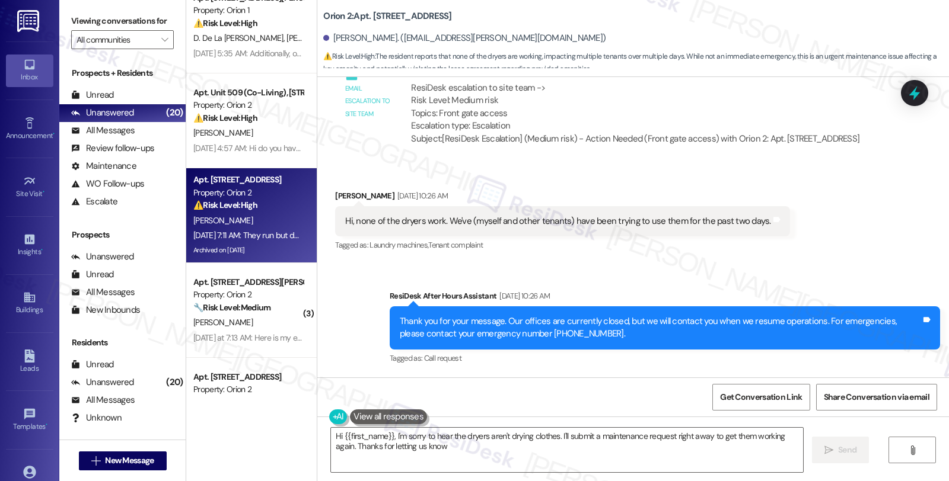
type textarea "Hi {{first_name}}, I'm sorry to hear the dryers aren't drying clothes. I'll sub…"
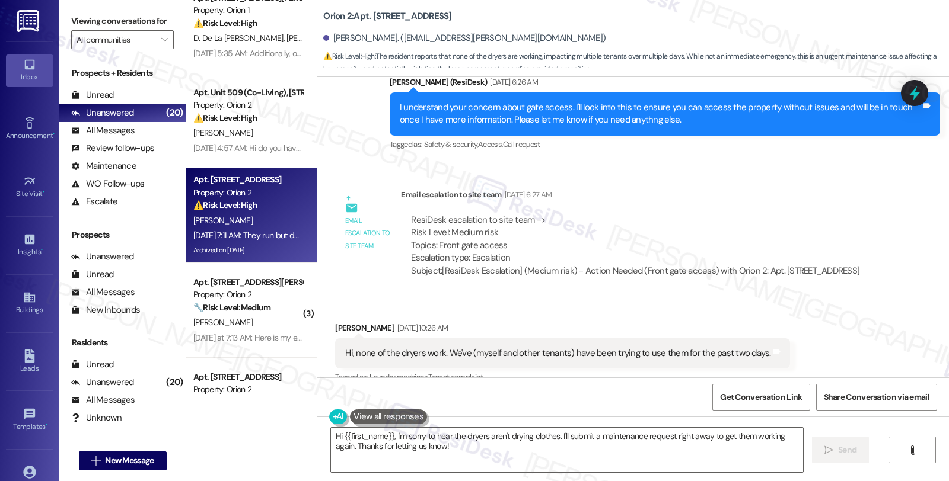
scroll to position [5424, 0]
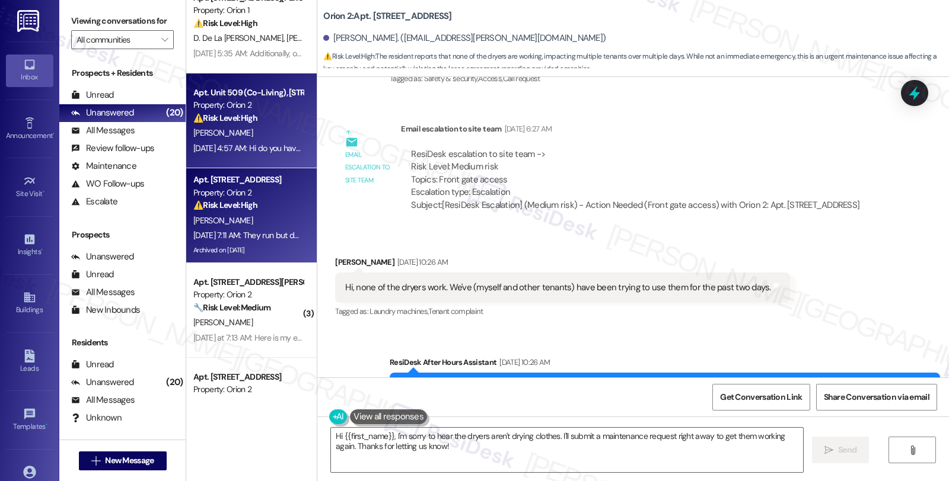
click at [272, 126] on div "[PERSON_NAME]" at bounding box center [248, 133] width 112 height 15
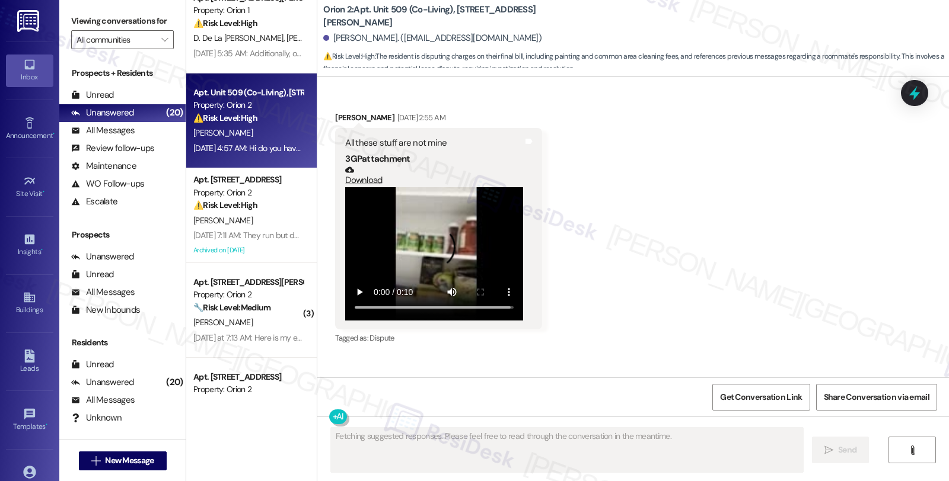
scroll to position [3503, 0]
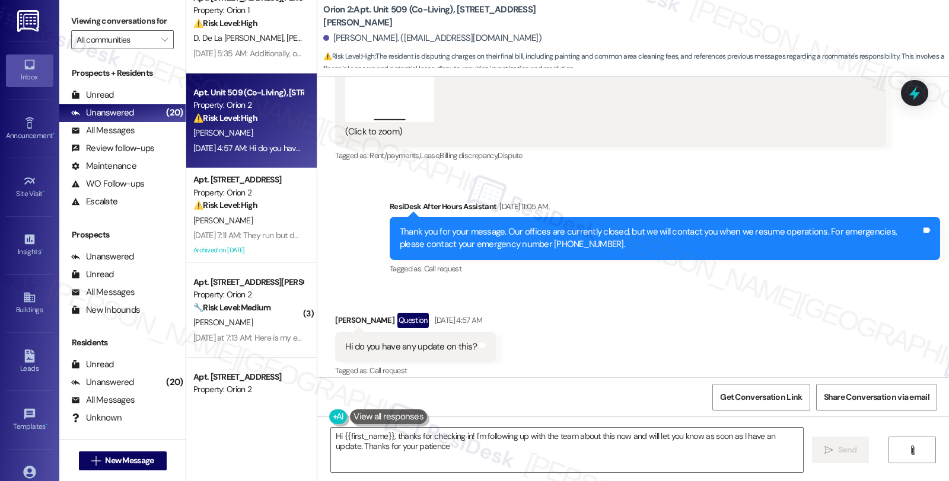
type textarea "Hi {{first_name}}, thanks for checking in! I'm following up with the team about…"
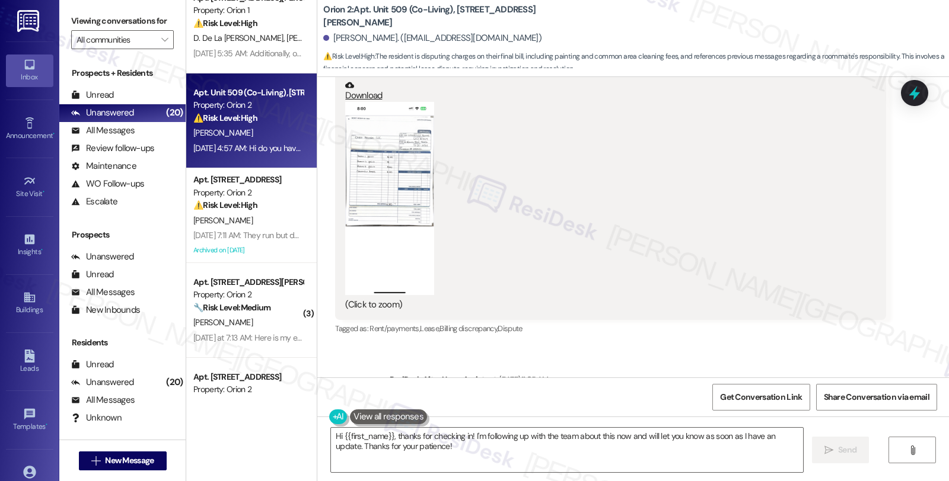
scroll to position [3173, 0]
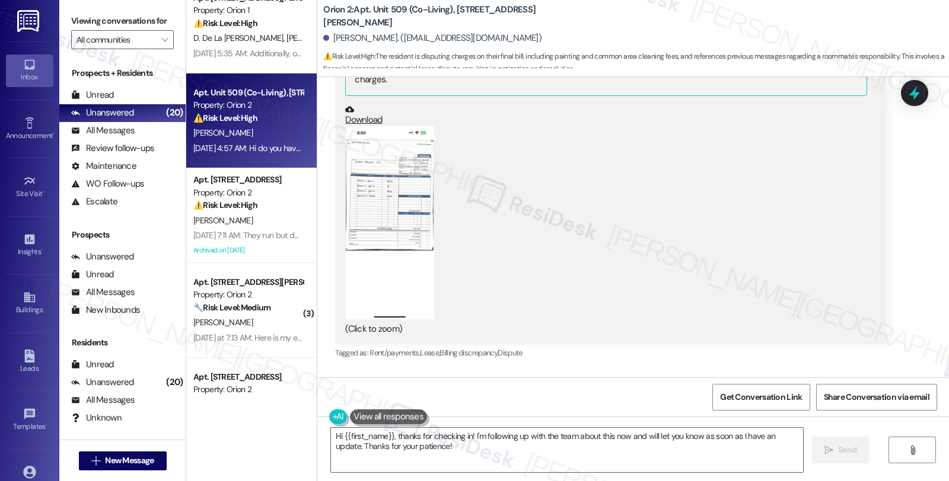
click at [398, 228] on button "Zoom image" at bounding box center [389, 222] width 89 height 193
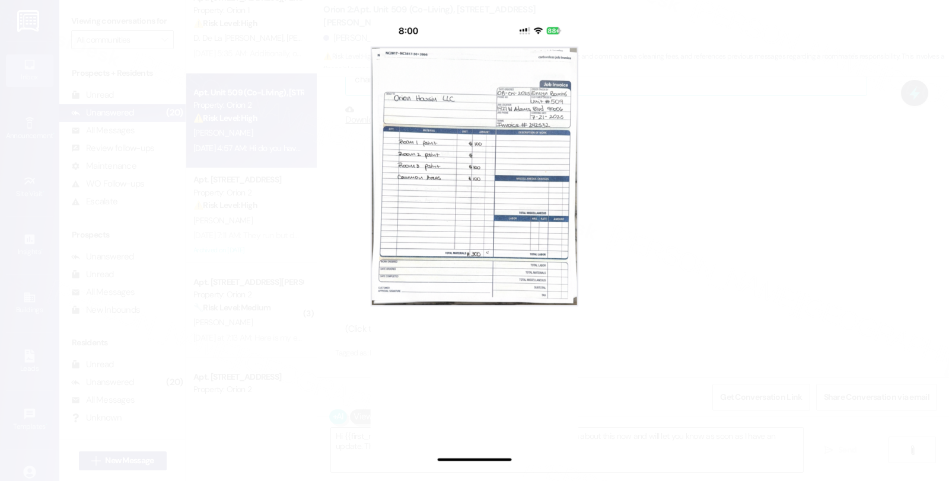
click at [660, 194] on button "Unzoom image" at bounding box center [474, 240] width 949 height 481
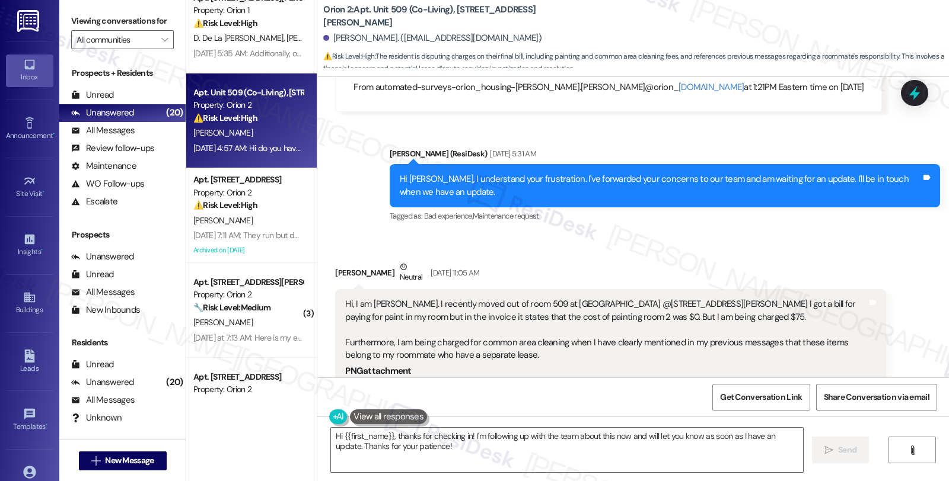
scroll to position [2844, 0]
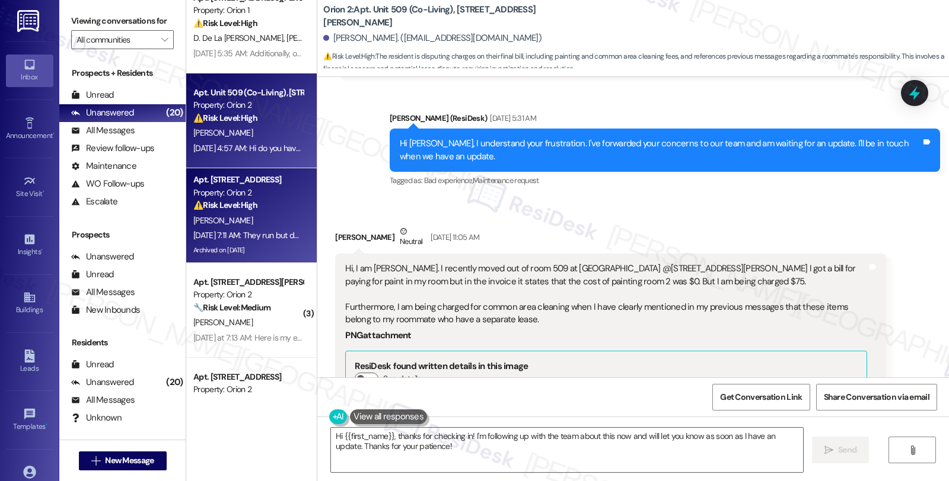
click at [260, 214] on div "[PERSON_NAME]" at bounding box center [248, 220] width 112 height 15
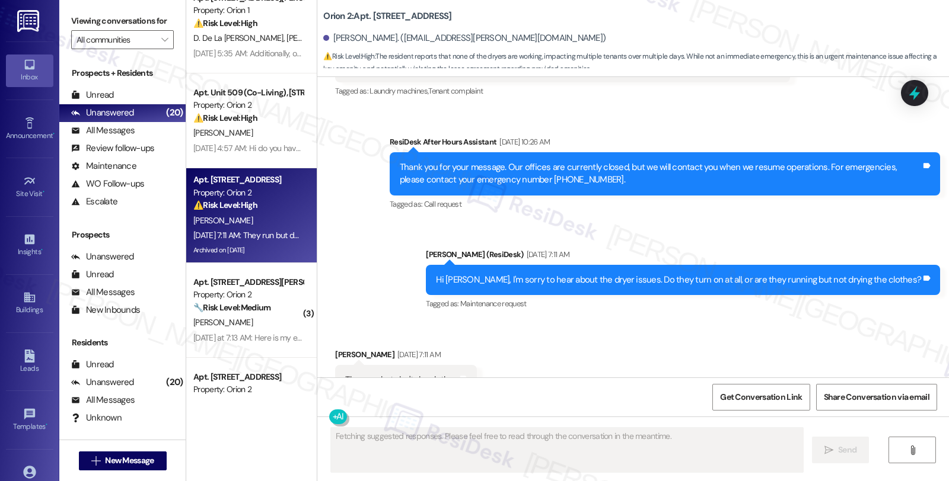
scroll to position [5688, 0]
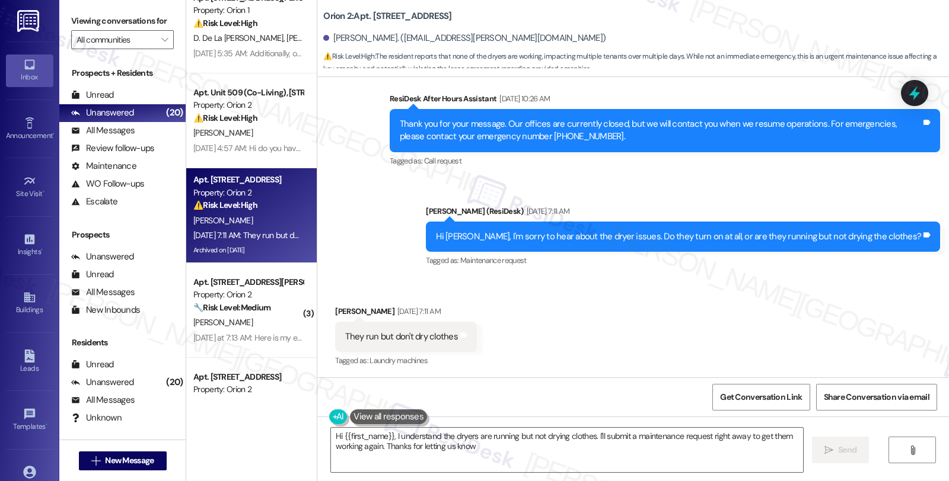
type textarea "Hi {{first_name}}, I understand the dryers are running but not drying clothes. …"
